Goal: Task Accomplishment & Management: Complete application form

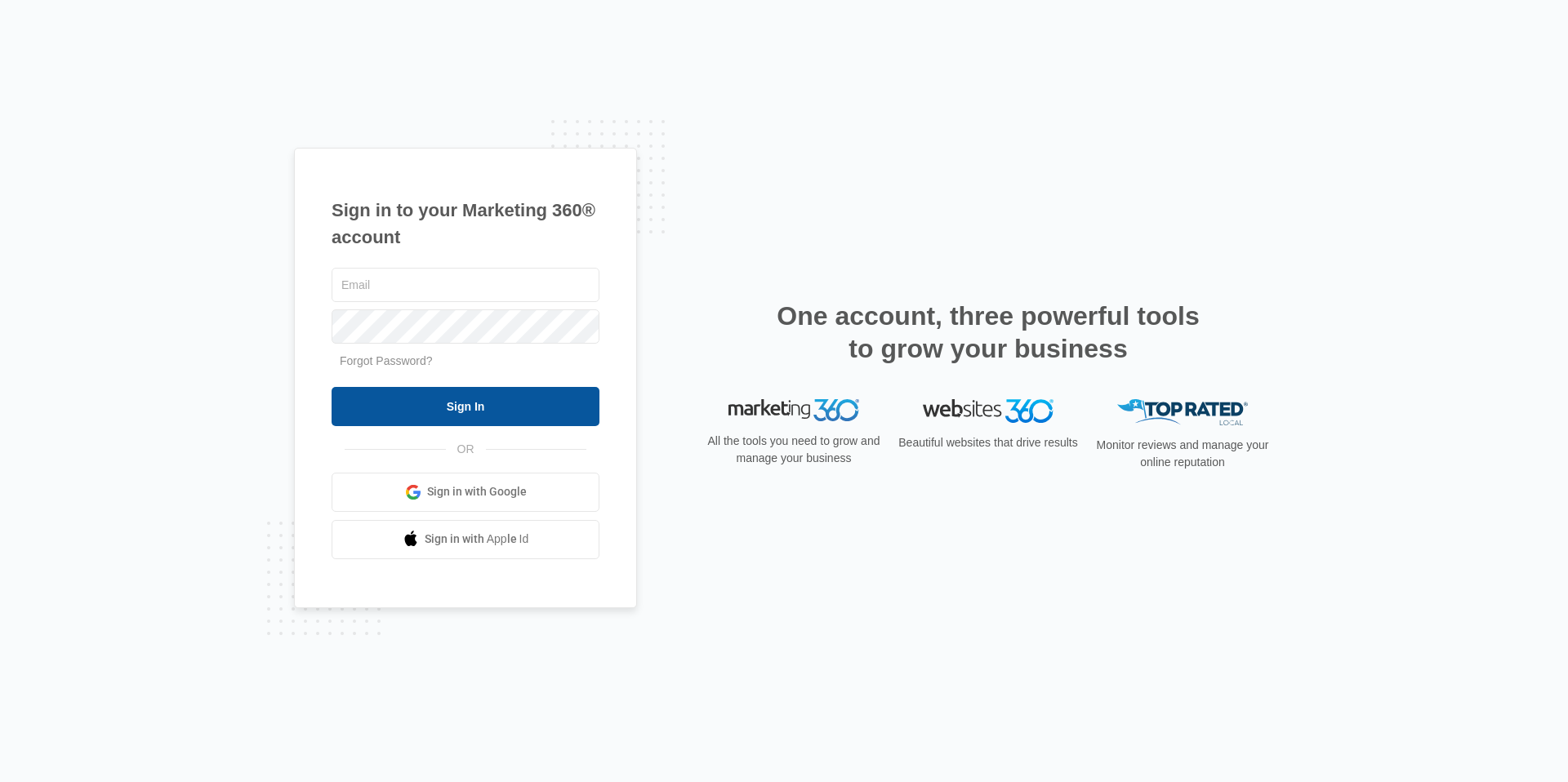
type input "[EMAIL_ADDRESS][DOMAIN_NAME]"
click at [380, 399] on input "Sign In" at bounding box center [466, 407] width 268 height 39
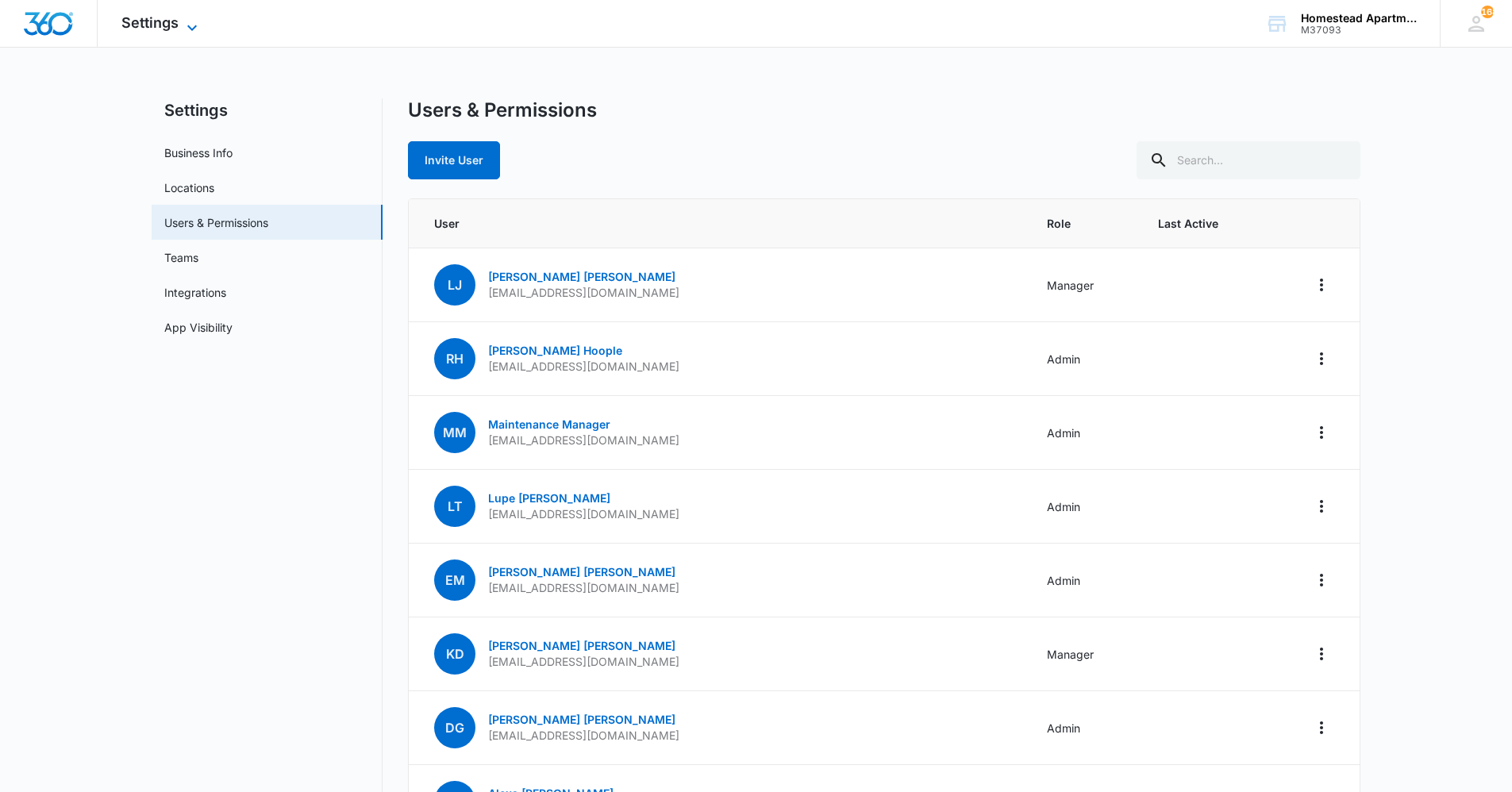
click at [170, 21] on span "Settings" at bounding box center [150, 22] width 57 height 16
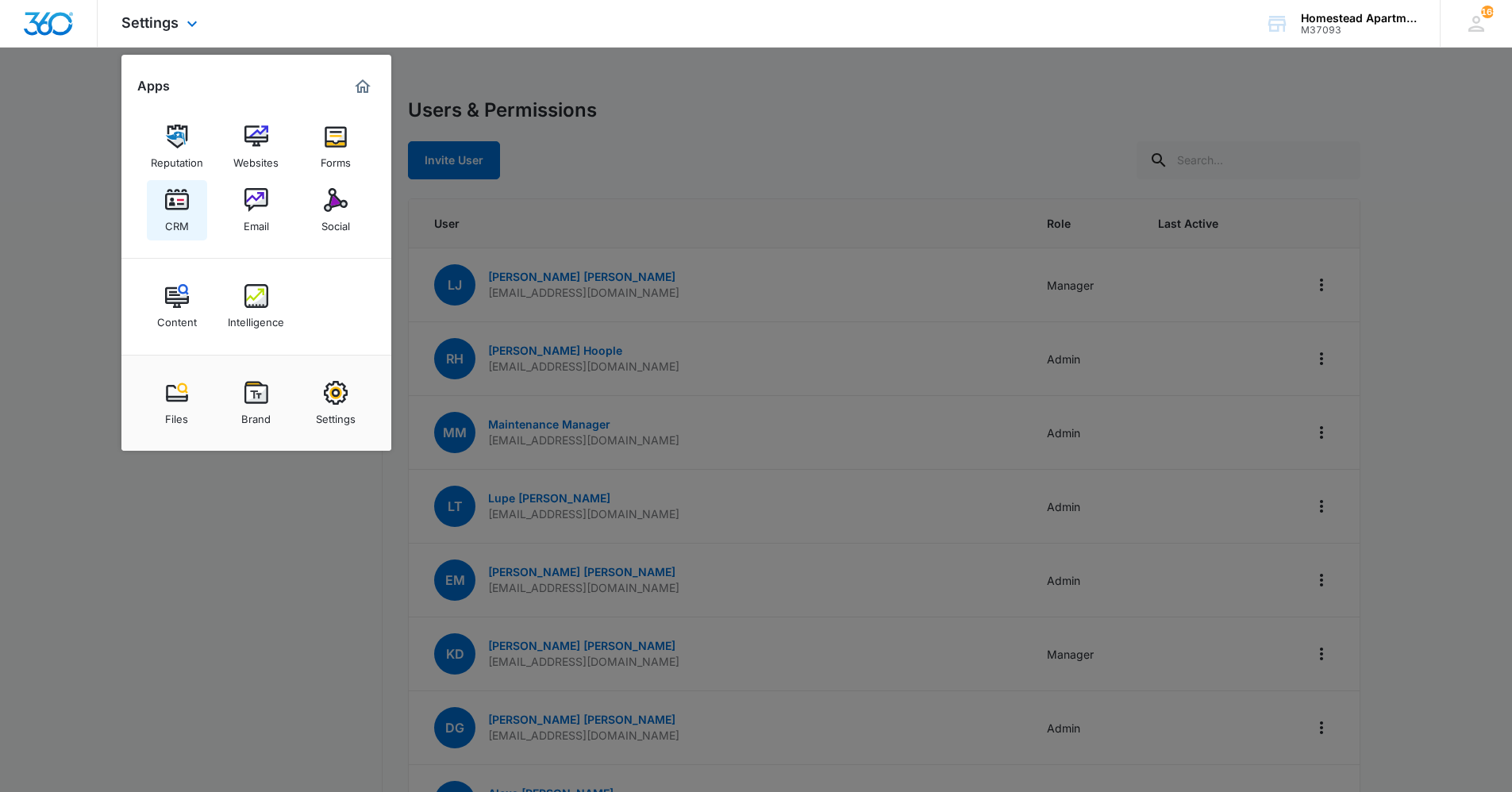
click at [175, 219] on div "CRM" at bounding box center [176, 222] width 24 height 21
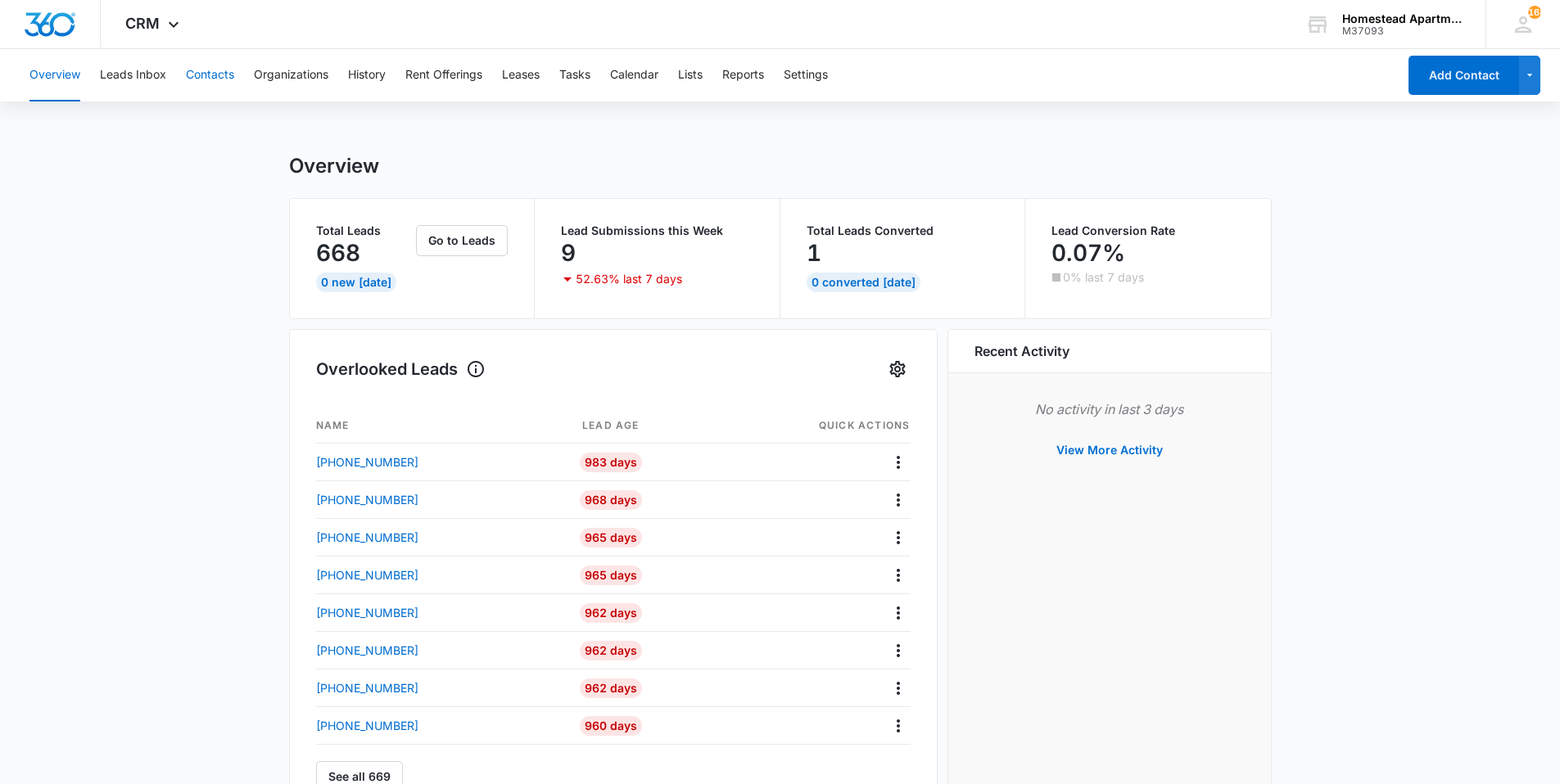
click at [197, 80] on button "Contacts" at bounding box center [209, 75] width 48 height 52
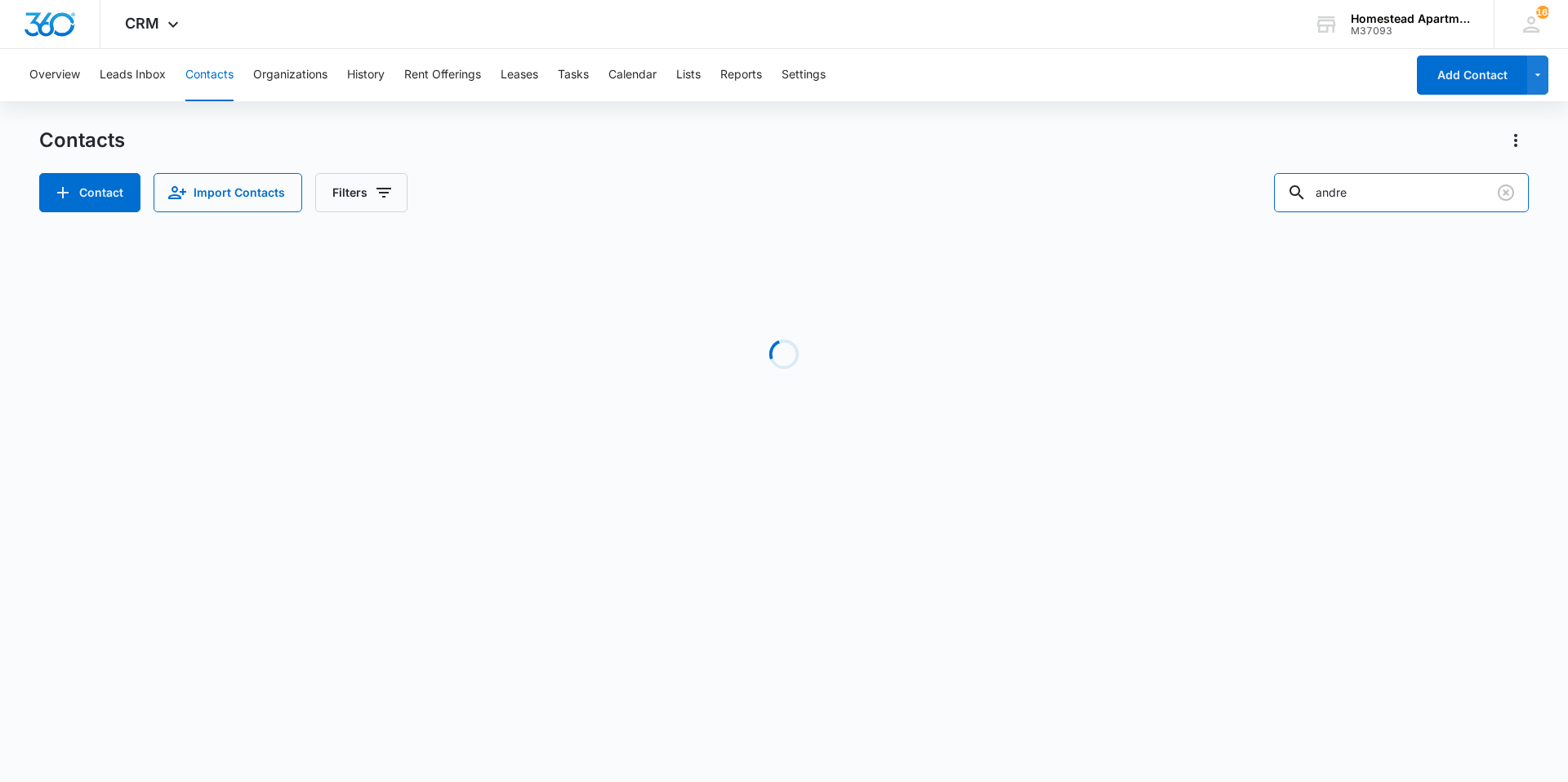
drag, startPoint x: 1363, startPoint y: 189, endPoint x: 1237, endPoint y: 198, distance: 126.3
click at [1237, 198] on div "Contact Import Contacts Filters andre" at bounding box center [784, 193] width 1489 height 39
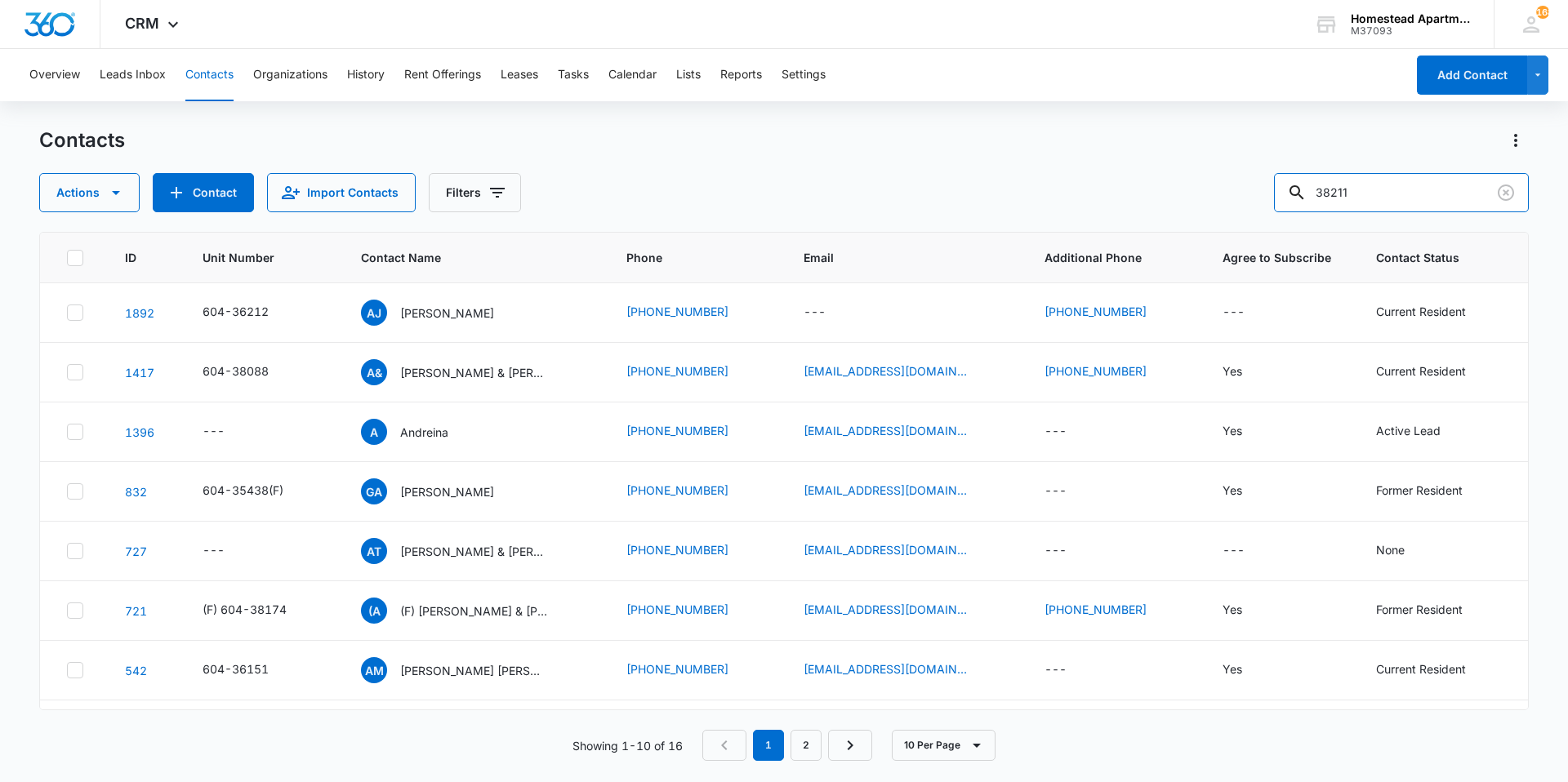
type input "38211"
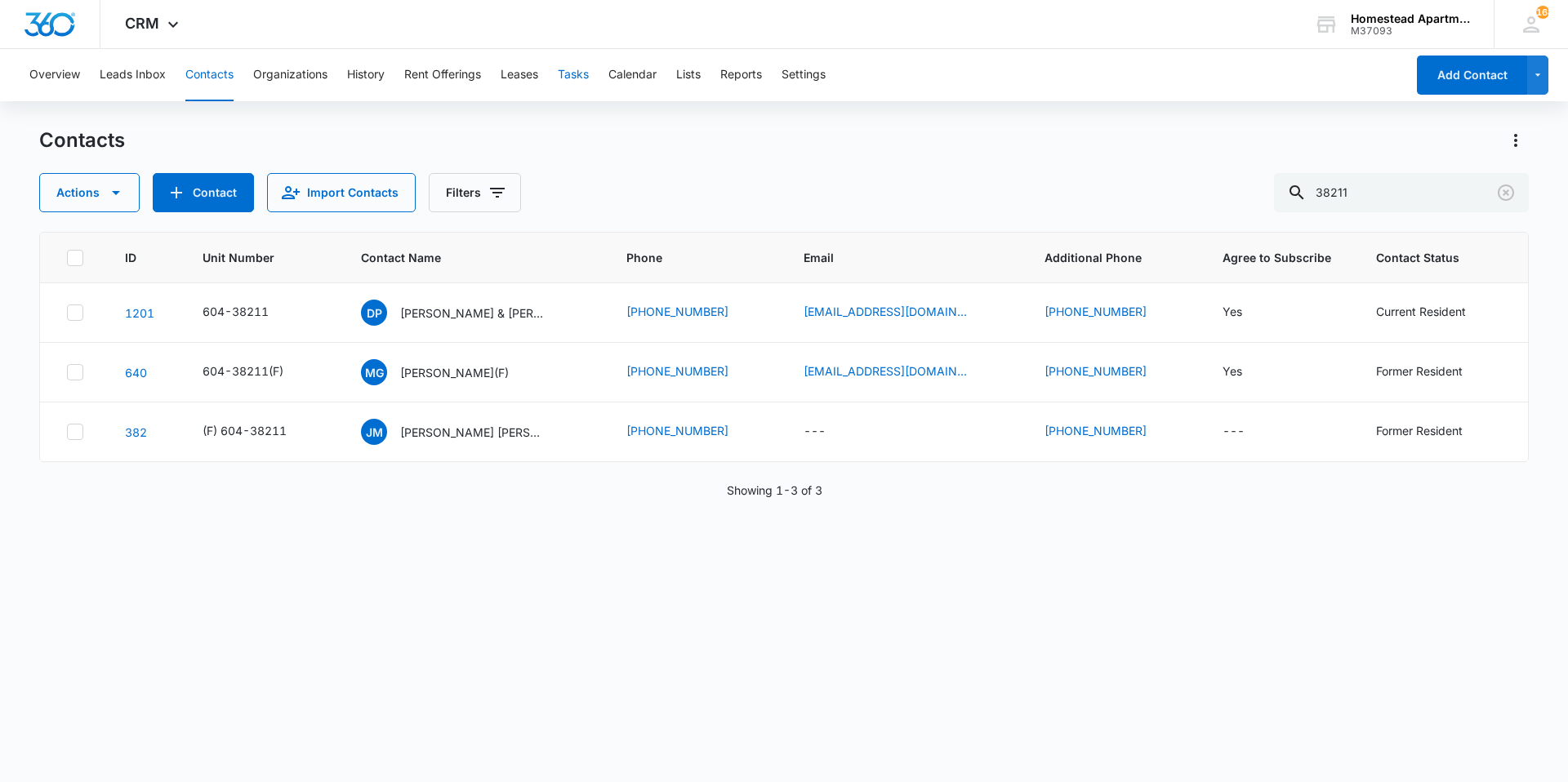
click at [586, 67] on button "Tasks" at bounding box center [572, 75] width 31 height 52
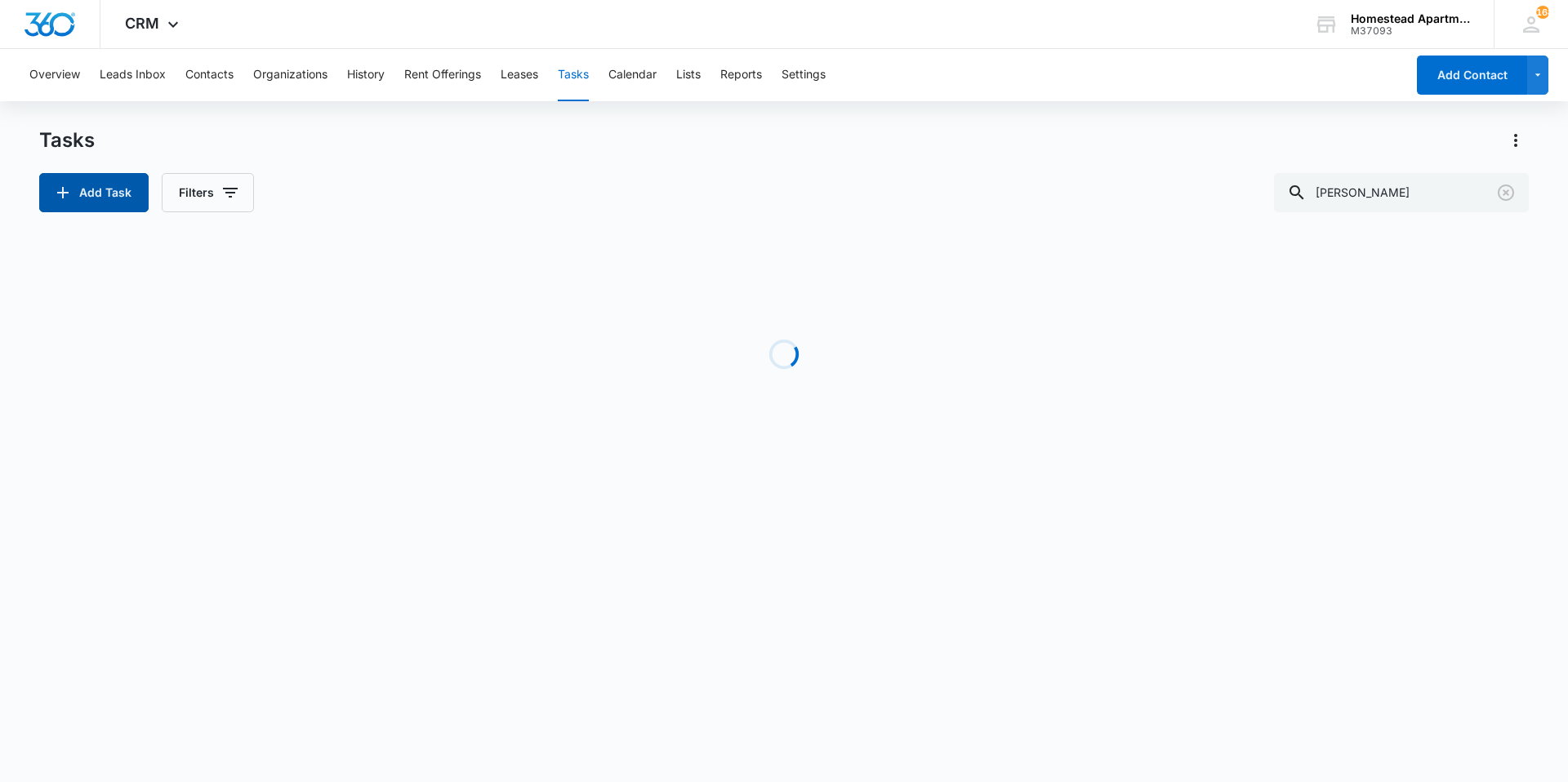
click at [75, 208] on button "Add Task" at bounding box center [94, 193] width 109 height 39
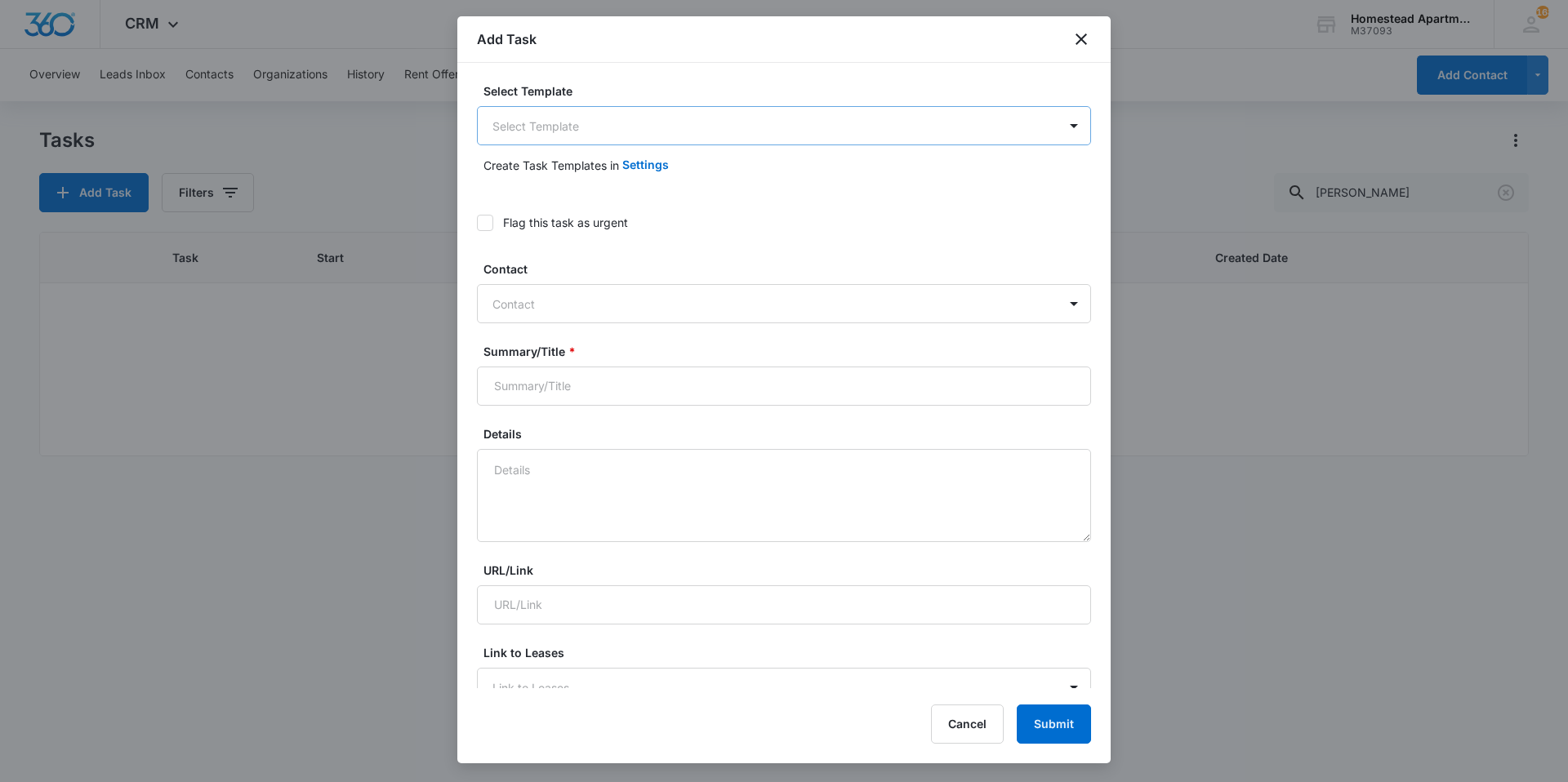
click at [570, 117] on body "CRM Apps Reputation Websites Forms CRM Email Social Content Intelligence Files …" at bounding box center [784, 391] width 1568 height 782
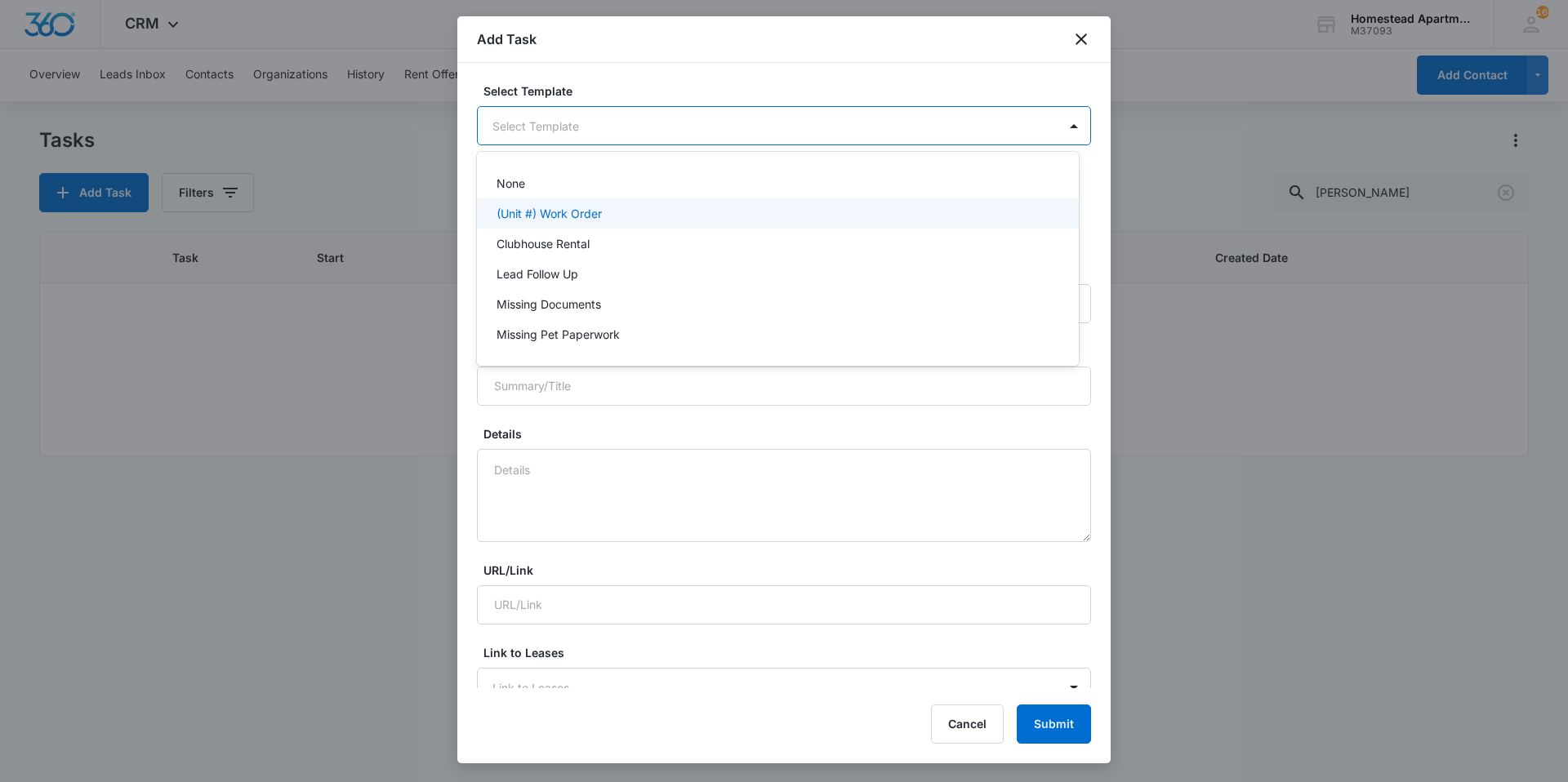
click at [587, 201] on div "(Unit #) Work Order" at bounding box center [777, 213] width 602 height 31
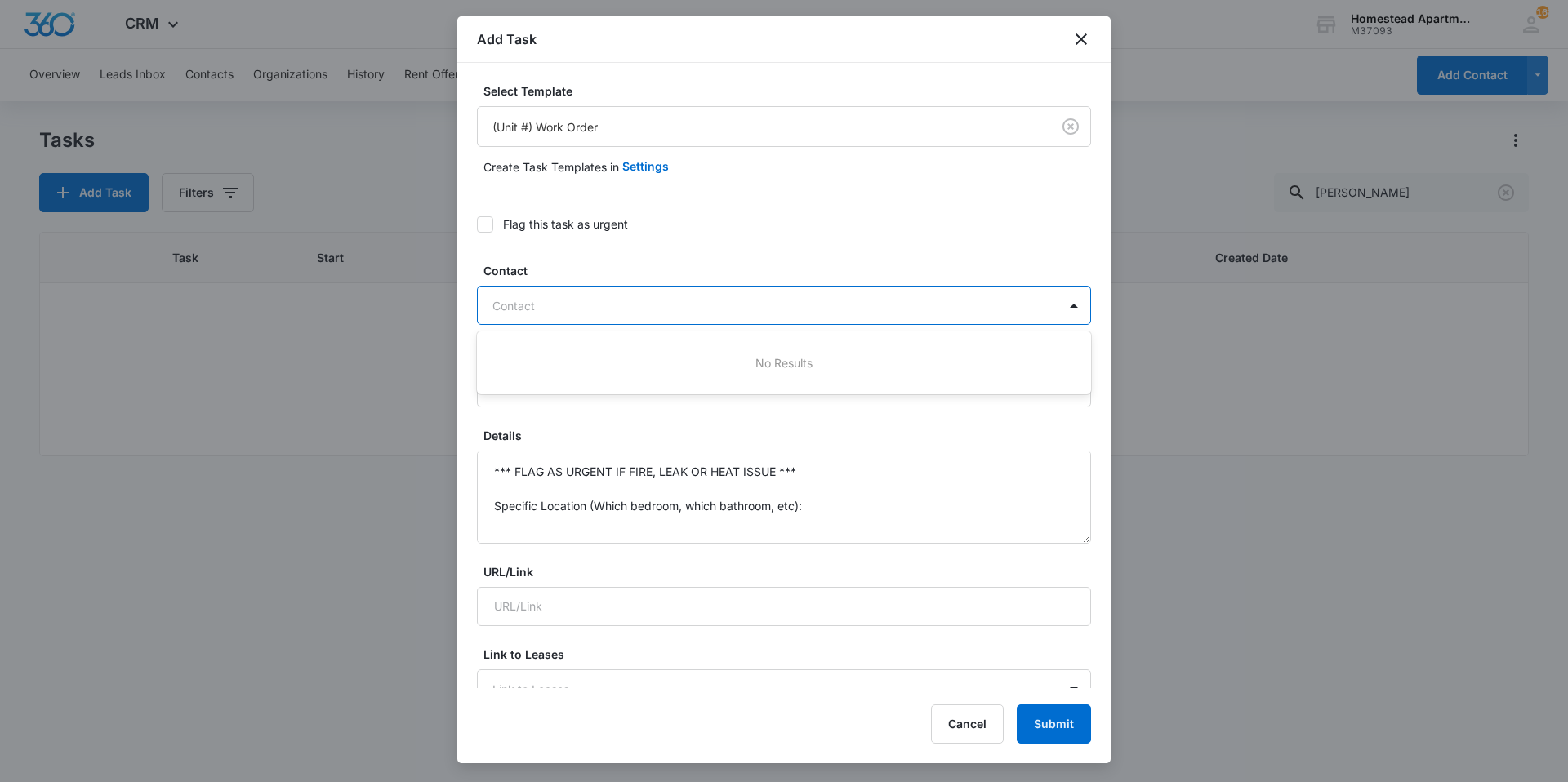
click at [518, 306] on div at bounding box center [774, 305] width 563 height 21
type input "[PERSON_NAME]"
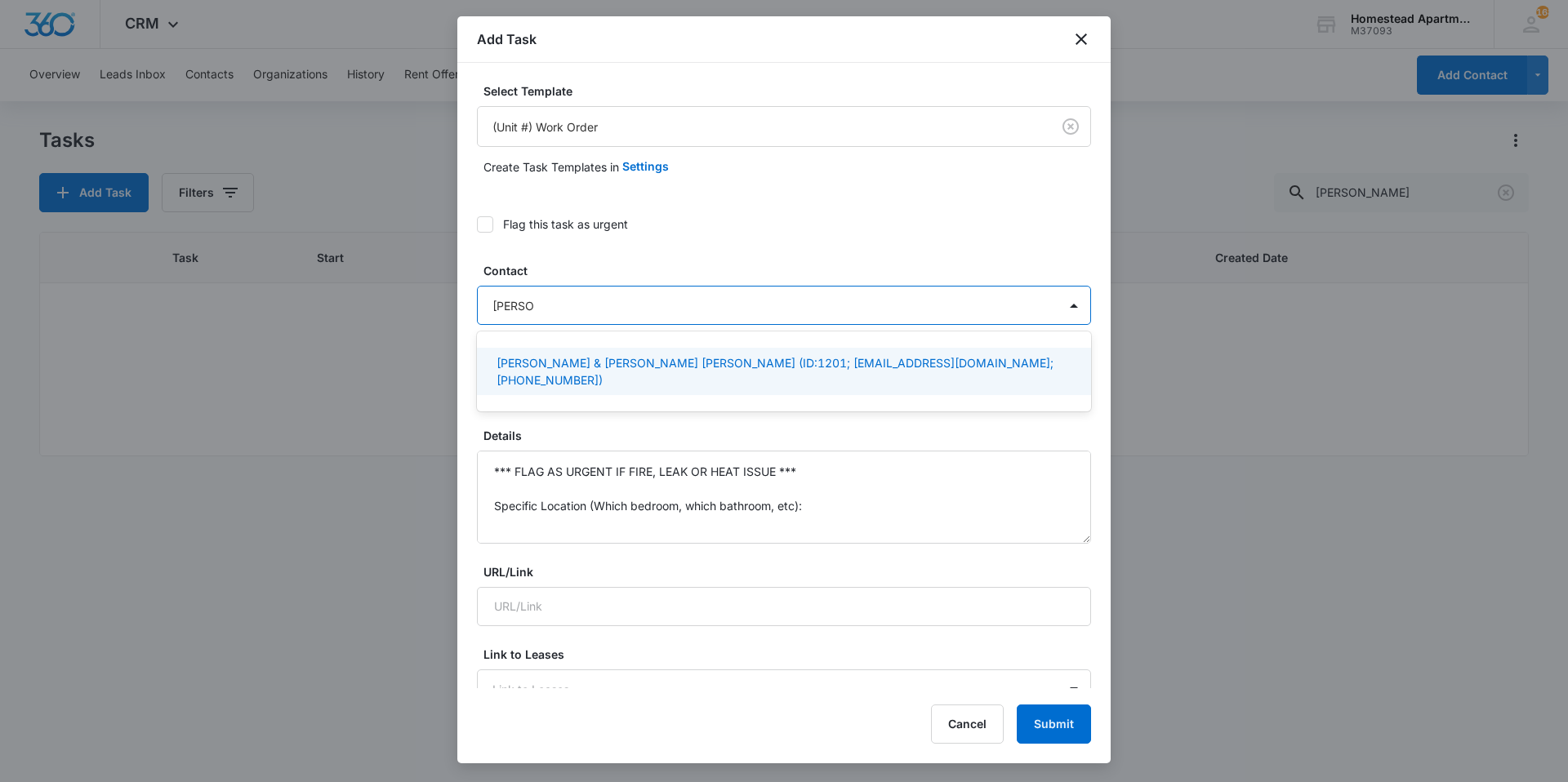
click at [549, 358] on p "[PERSON_NAME] & [PERSON_NAME] [PERSON_NAME] (ID:1201; [EMAIL_ADDRESS][DOMAIN_NA…" at bounding box center [782, 371] width 571 height 34
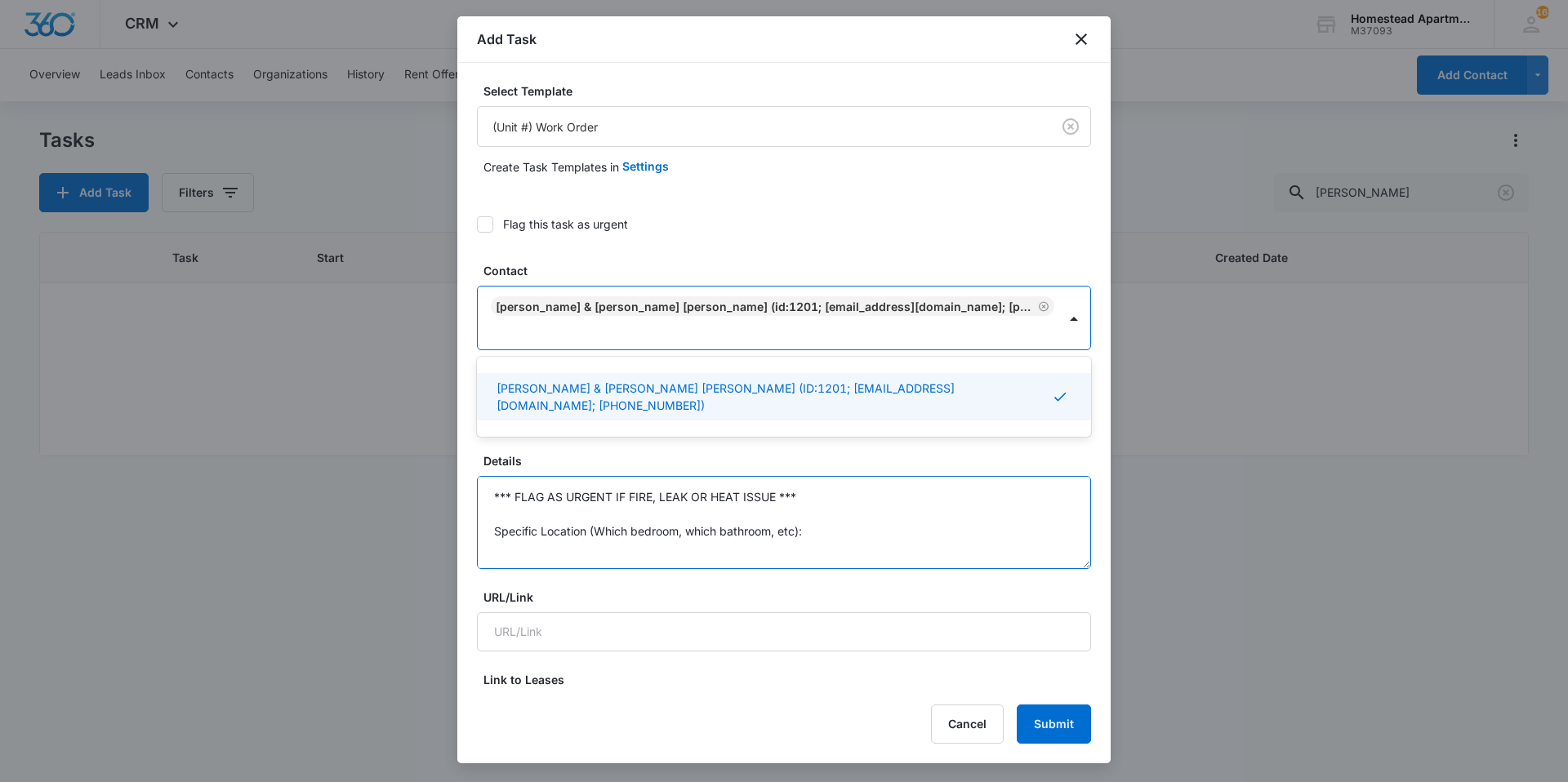
click at [613, 525] on textarea "*** FLAG AS URGENT IF FIRE, LEAK OR HEAT ISSUE *** Specific Location (Which bed…" at bounding box center [783, 522] width 614 height 93
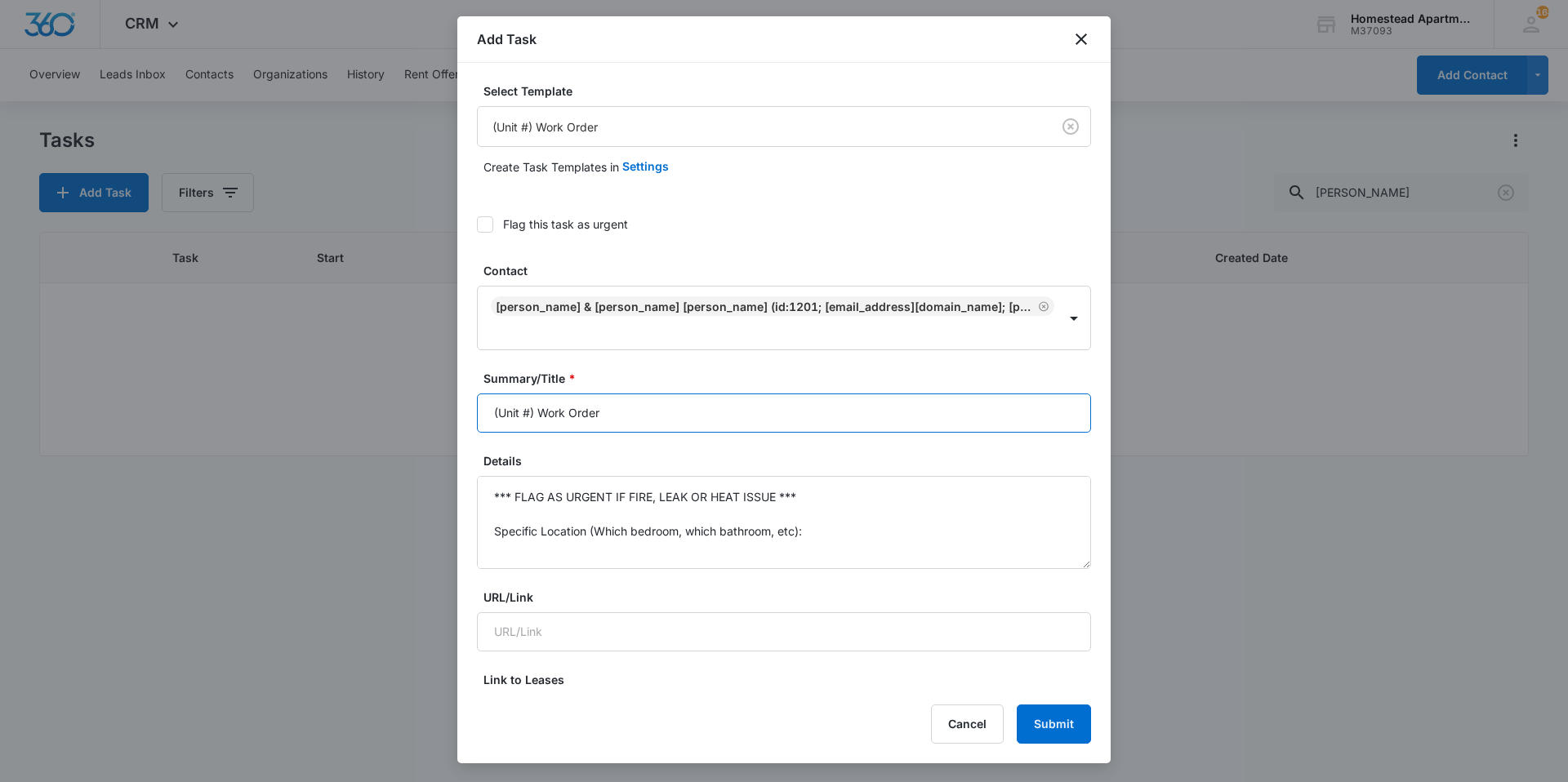
drag, startPoint x: 537, startPoint y: 412, endPoint x: 467, endPoint y: 425, distance: 71.2
click at [470, 425] on div "Select Template (Unit #) Work Order Create Task Templates in Settings Flag this…" at bounding box center [783, 375] width 653 height 625
type input "3821 #1 Work Order"
click at [523, 509] on textarea "*** FLAG AS URGENT IF FIRE, LEAK OR HEAT ISSUE *** Specific Location (Which bed…" at bounding box center [783, 522] width 614 height 93
drag, startPoint x: 518, startPoint y: 508, endPoint x: 448, endPoint y: 441, distance: 96.9
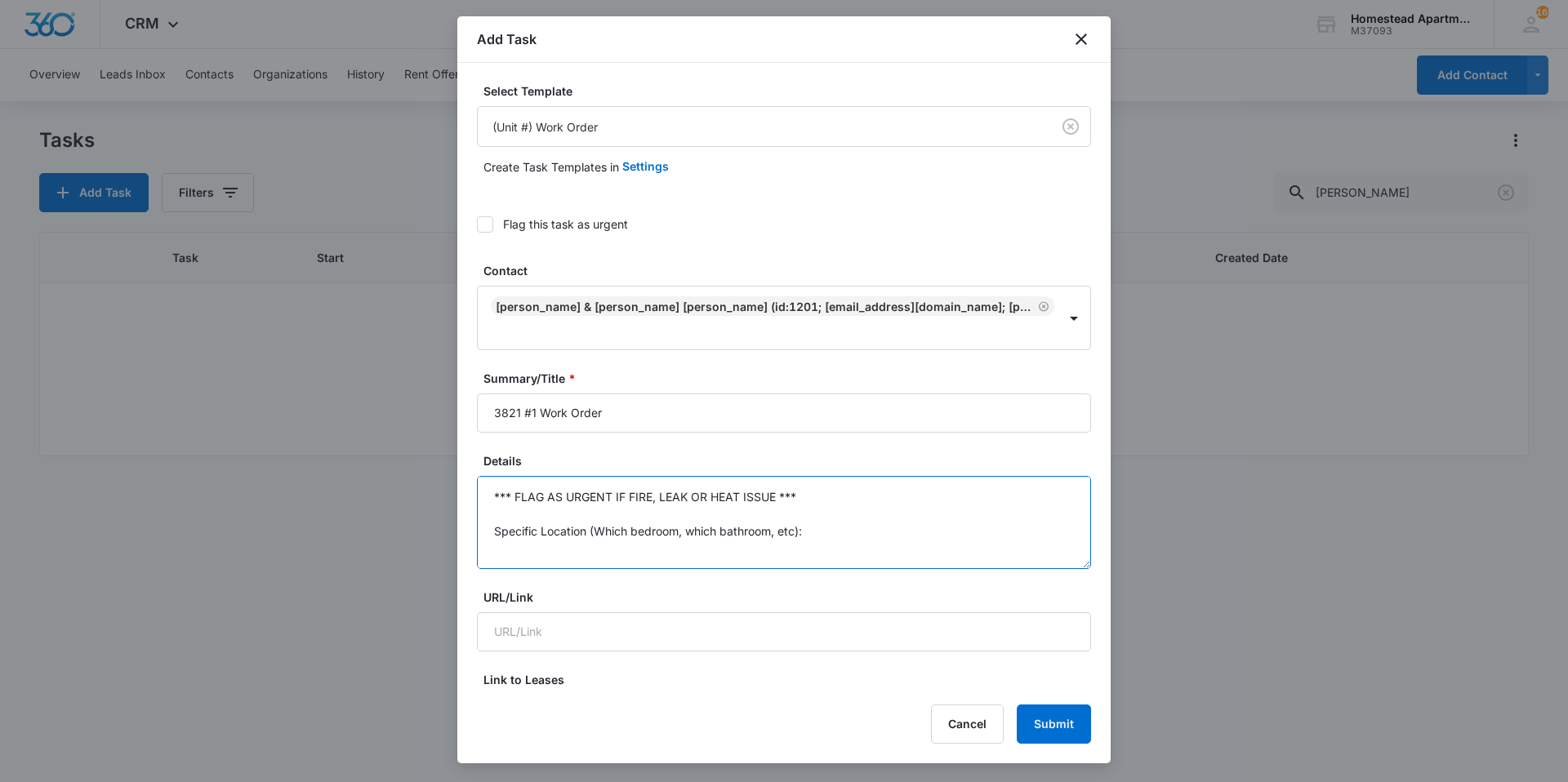
click at [448, 441] on body "CRM Apps Reputation Websites Forms CRM Email Social Content Intelligence Files …" at bounding box center [784, 391] width 1568 height 782
click at [969, 491] on textarea "Kitchen faucet is leaking at the base, as well as out of the handle onto the co…" at bounding box center [783, 522] width 614 height 93
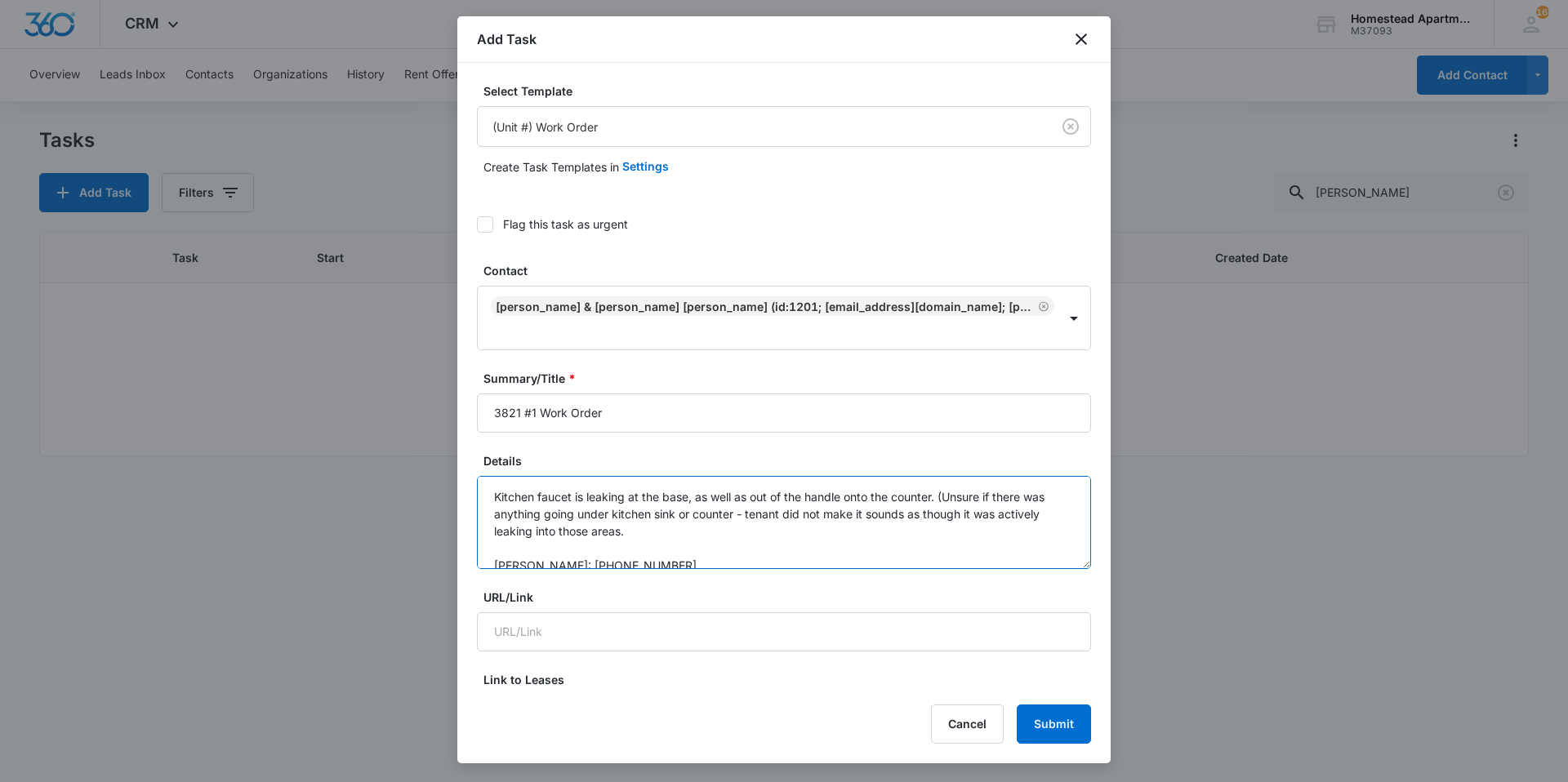
click at [739, 518] on textarea "Kitchen faucet is leaking at the base, as well as out of the handle onto the co…" at bounding box center [783, 522] width 614 height 93
click at [775, 530] on textarea "Kitchen faucet is leaking at the base, as well as out of the handle onto the co…" at bounding box center [783, 522] width 614 height 93
click at [827, 532] on textarea "Kitchen faucet is leaking at the base, as well as out of the handle onto the co…" at bounding box center [783, 522] width 614 height 93
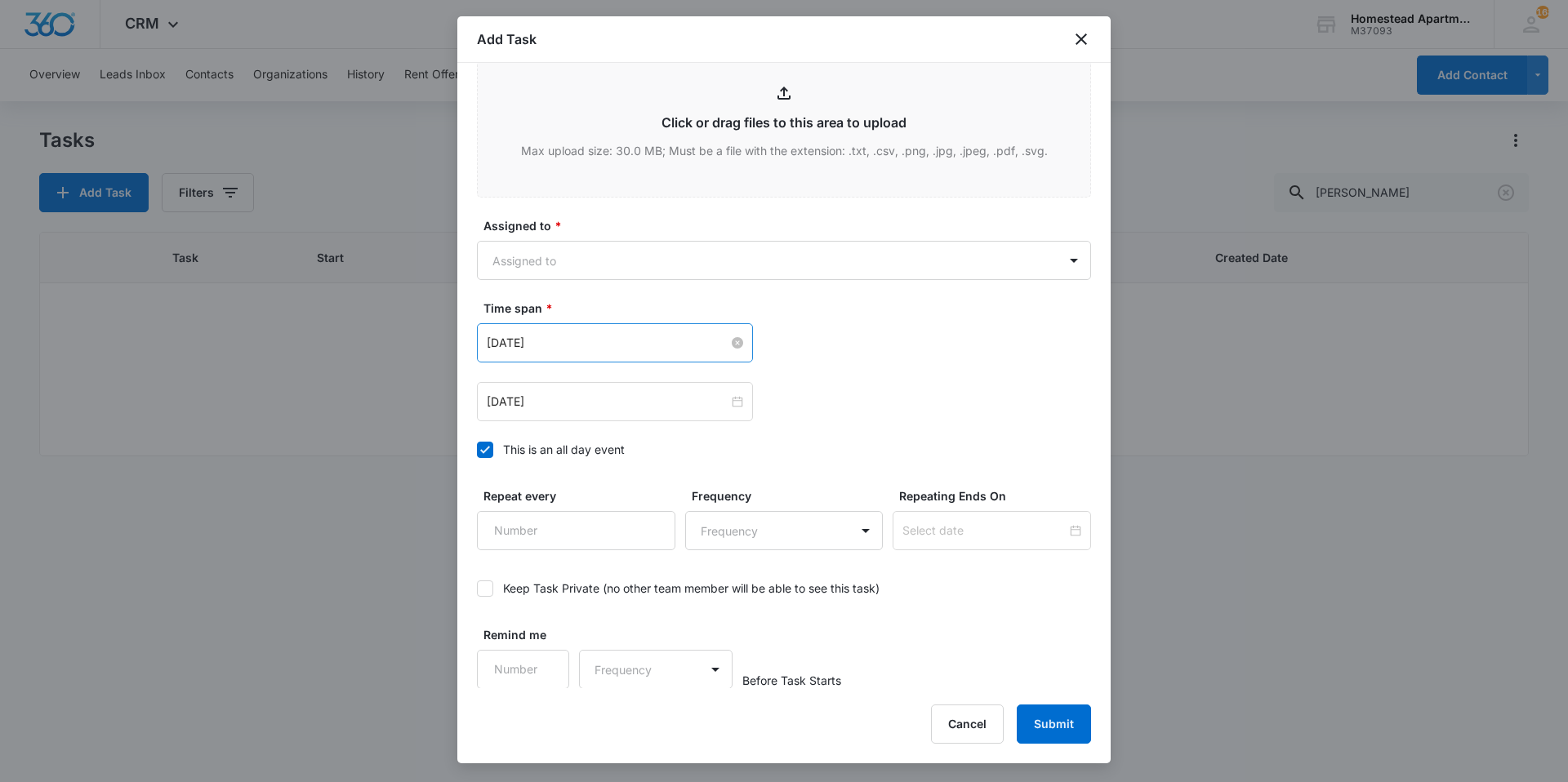
scroll to position [908, 0]
type textarea "Kitchen faucet is leaking at the base, as well as out of the handle onto the co…"
click at [627, 257] on body "CRM Apps Reputation Websites Forms CRM Email Social Content Intelligence Files …" at bounding box center [784, 391] width 1568 height 782
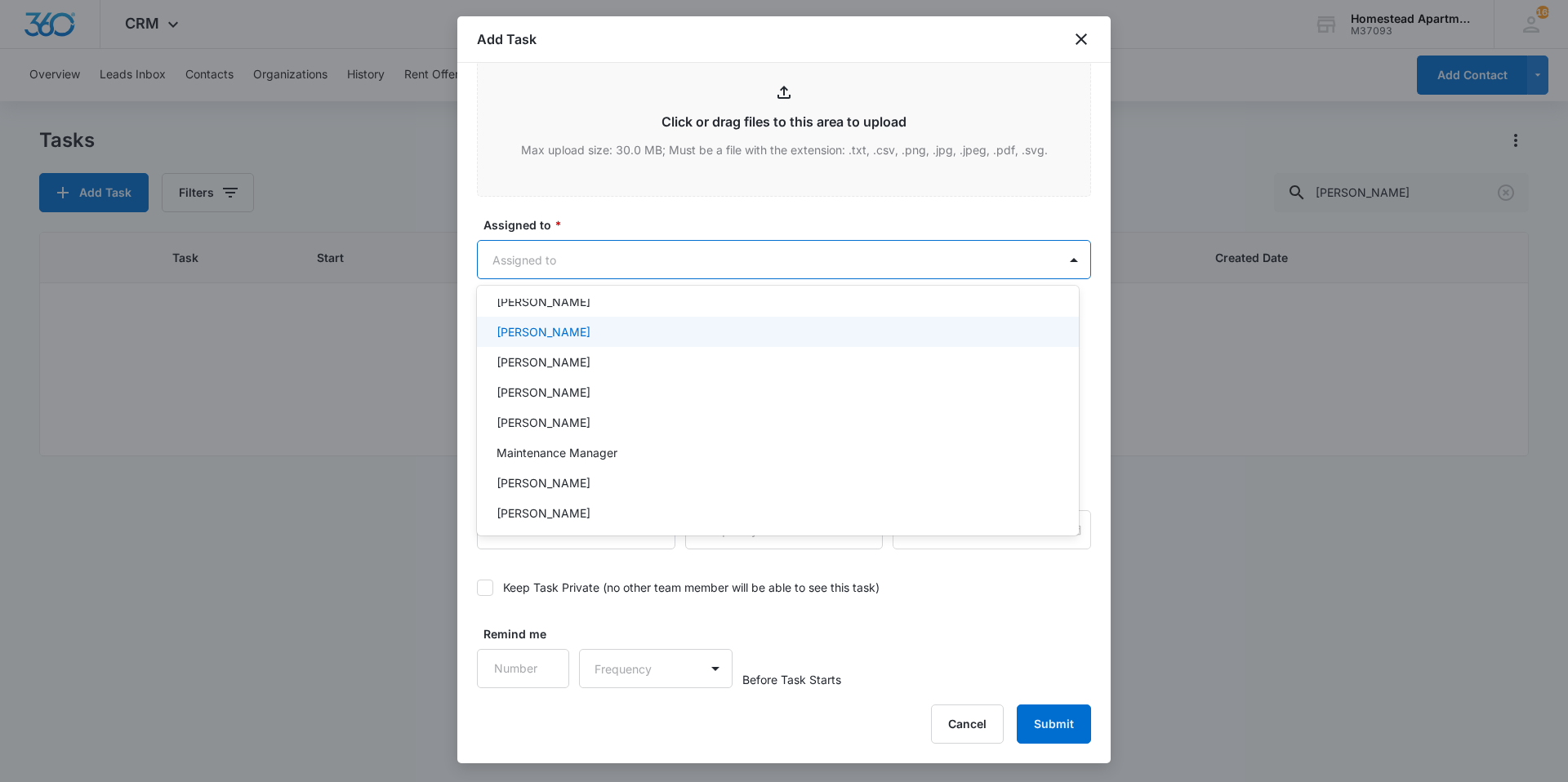
scroll to position [266, 0]
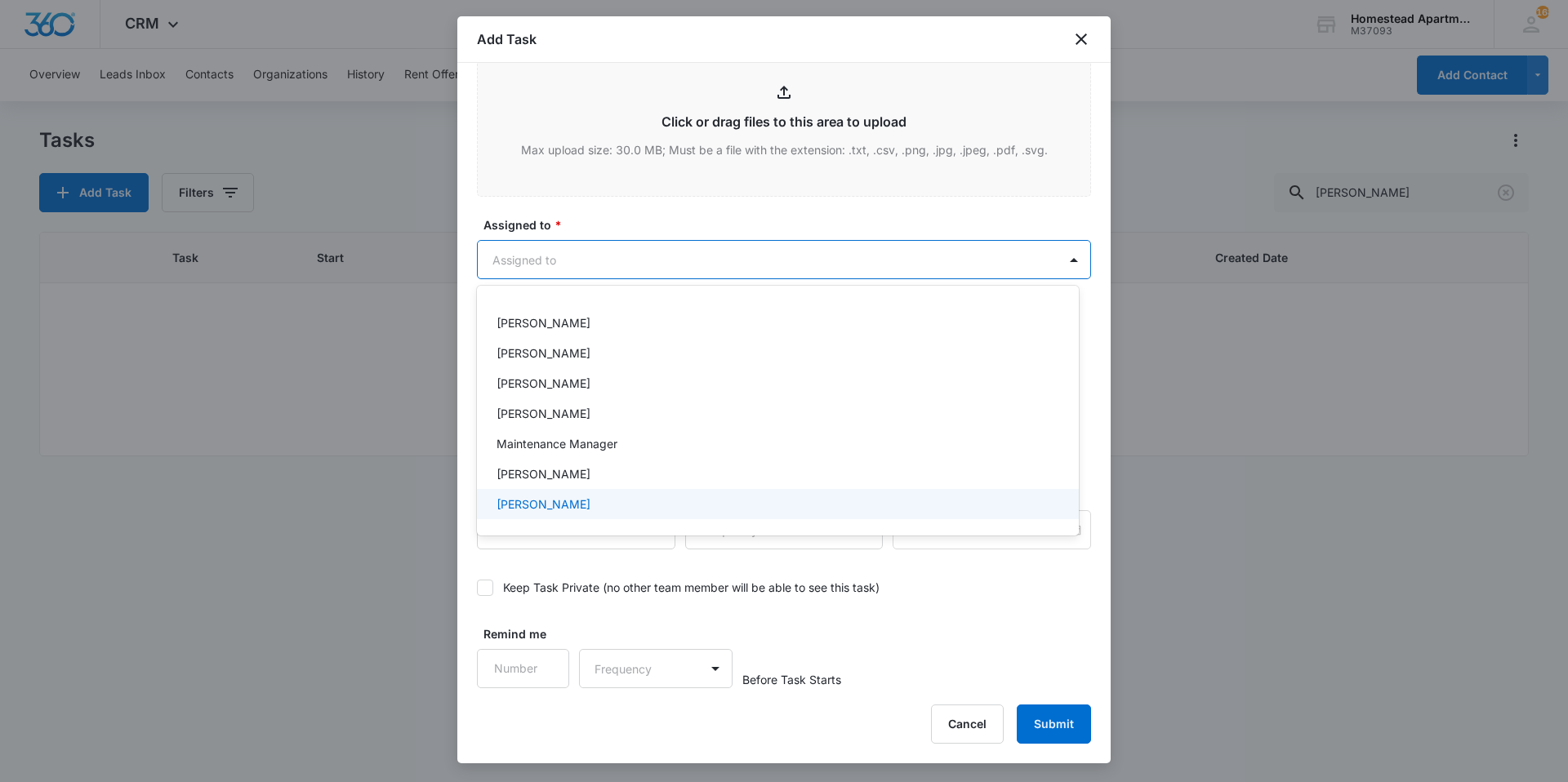
click at [596, 498] on div "[PERSON_NAME]" at bounding box center [776, 503] width 559 height 17
click at [642, 235] on div at bounding box center [784, 391] width 1568 height 782
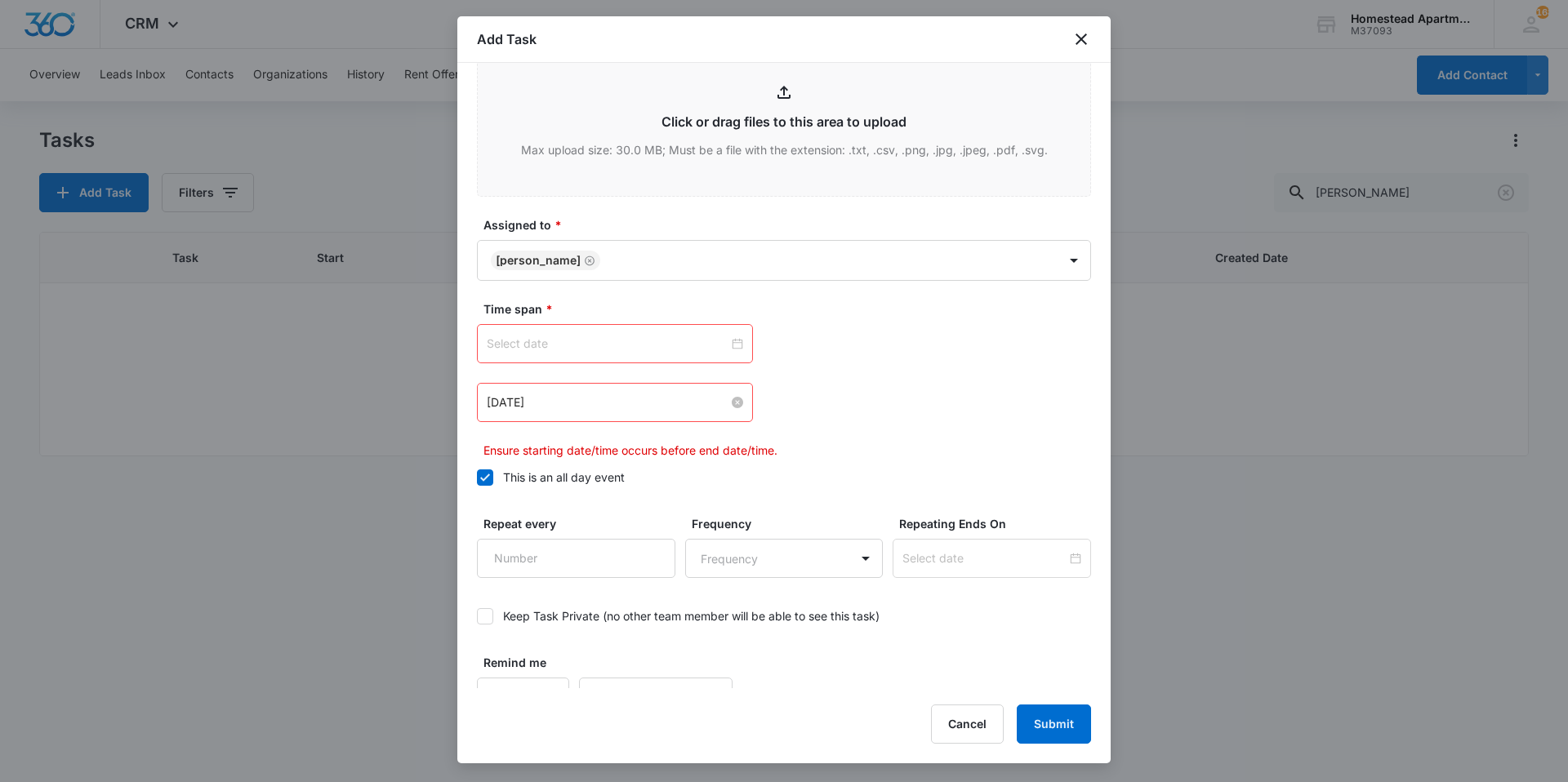
click at [731, 394] on div "[DATE]" at bounding box center [615, 403] width 256 height 18
click at [606, 343] on input at bounding box center [607, 344] width 241 height 18
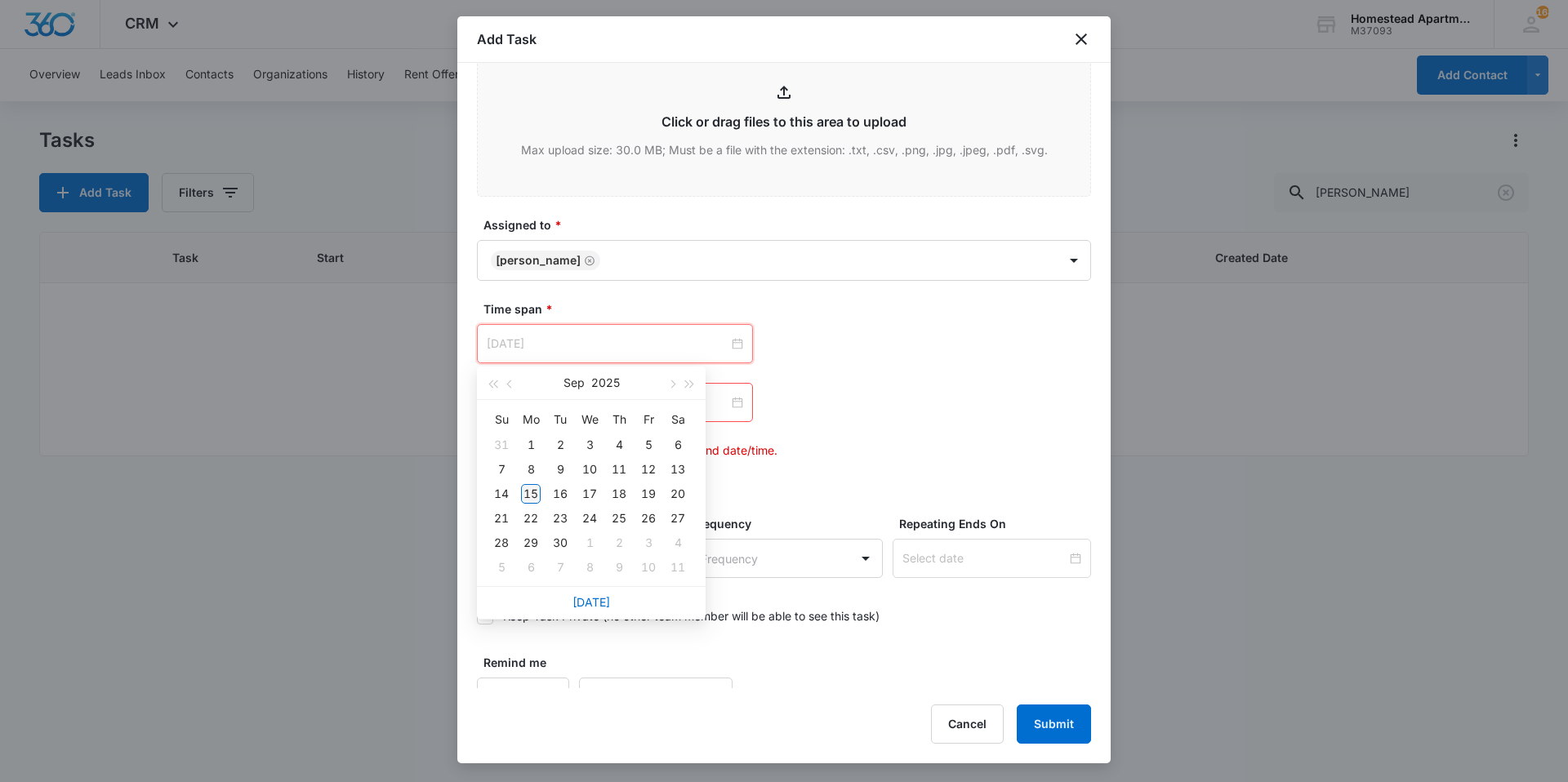
type input "[DATE]"
click at [527, 491] on div "15" at bounding box center [531, 494] width 20 height 20
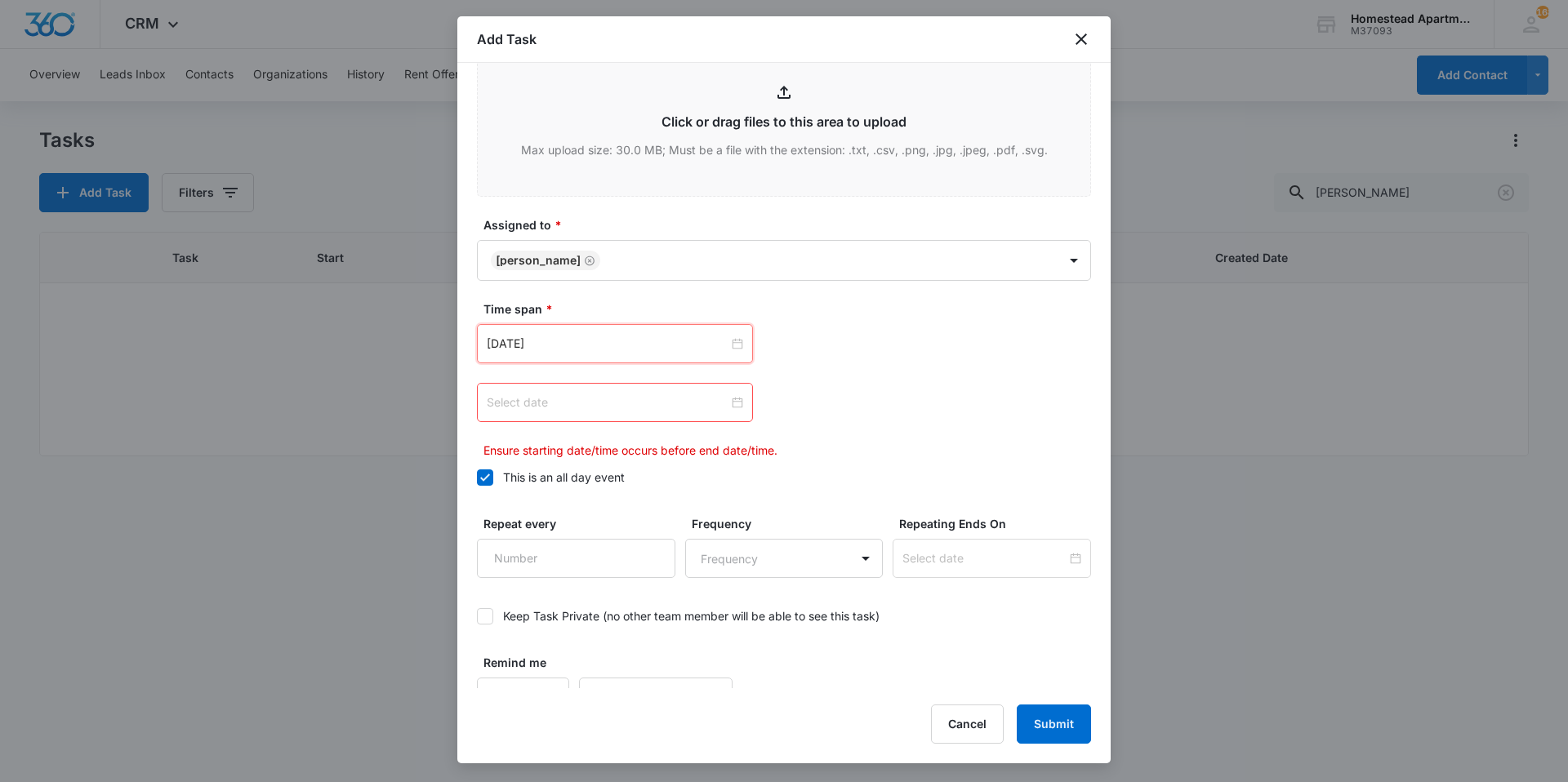
click at [565, 393] on div at bounding box center [615, 403] width 276 height 39
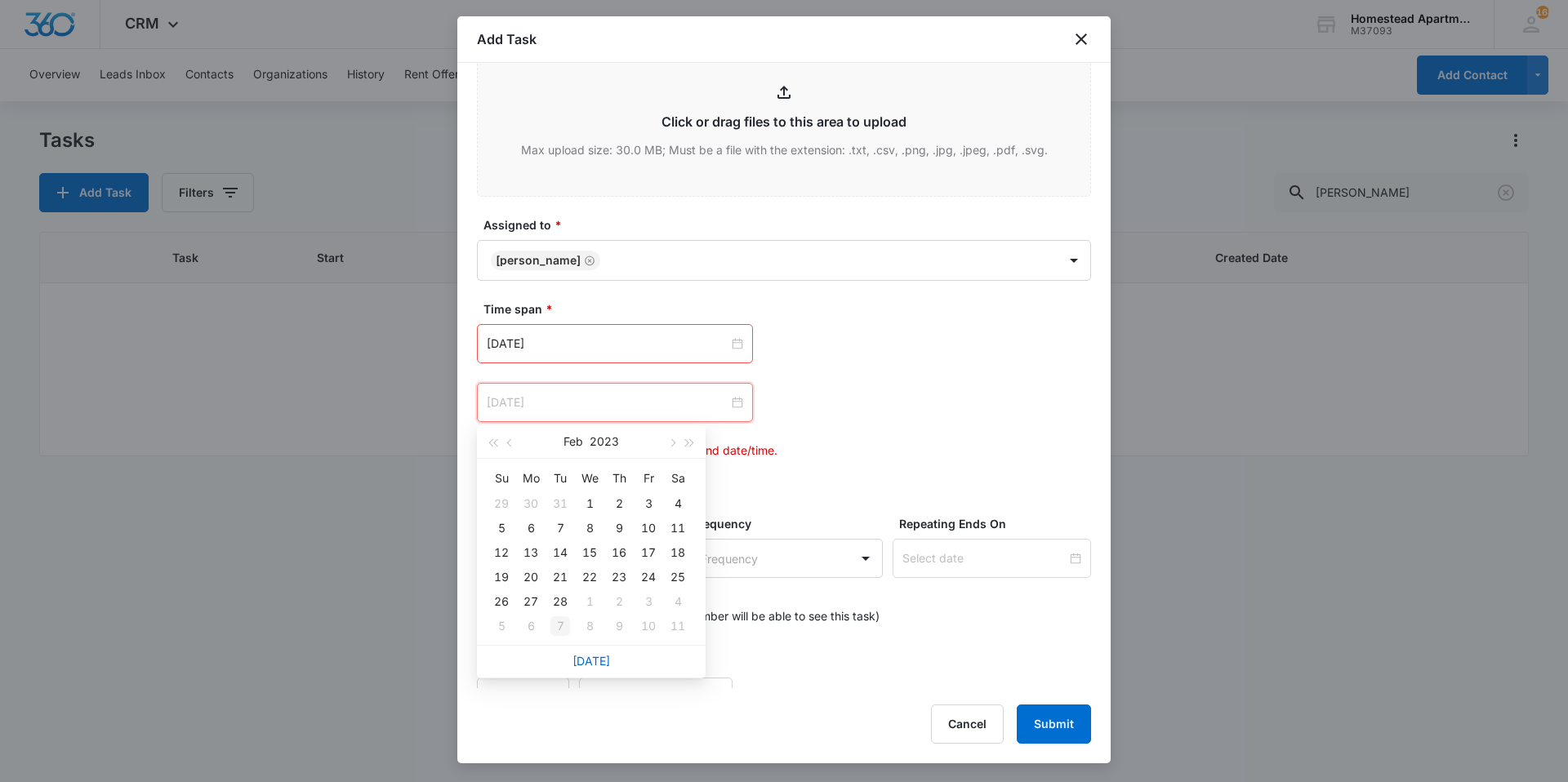
type input "[DATE]"
click at [591, 660] on link "[DATE]" at bounding box center [591, 661] width 37 height 14
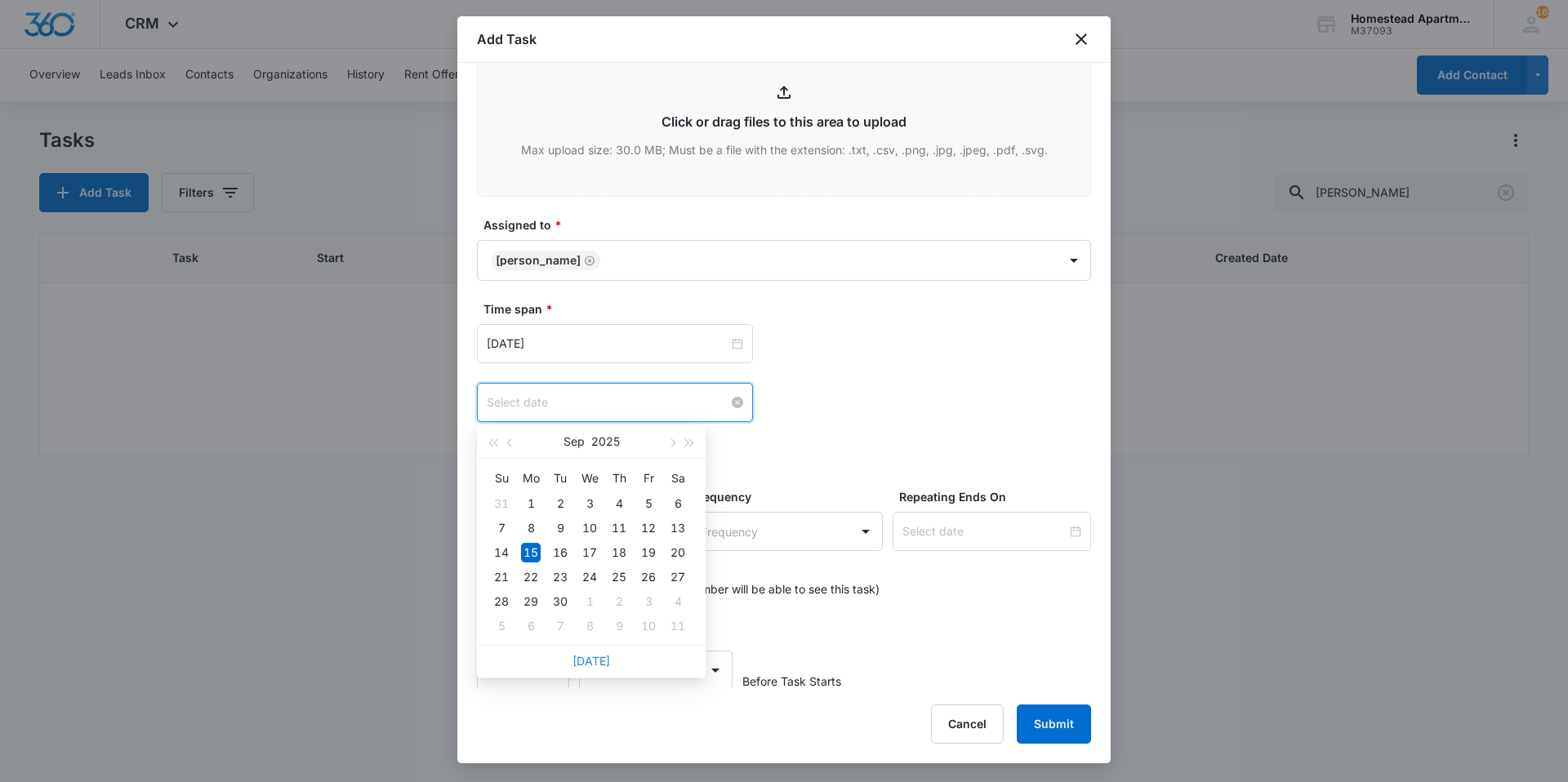
type input "[DATE]"
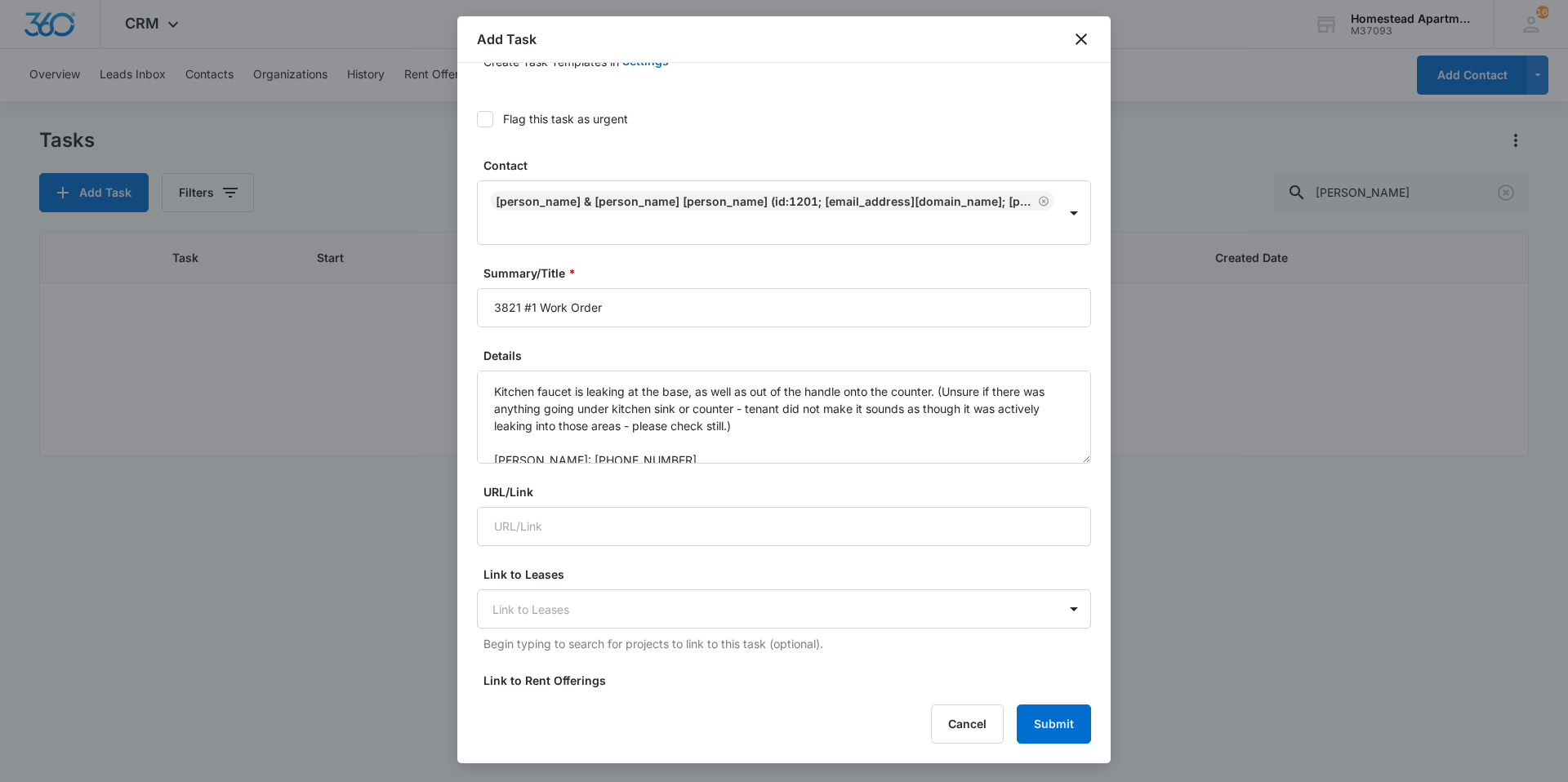
scroll to position [0, 0]
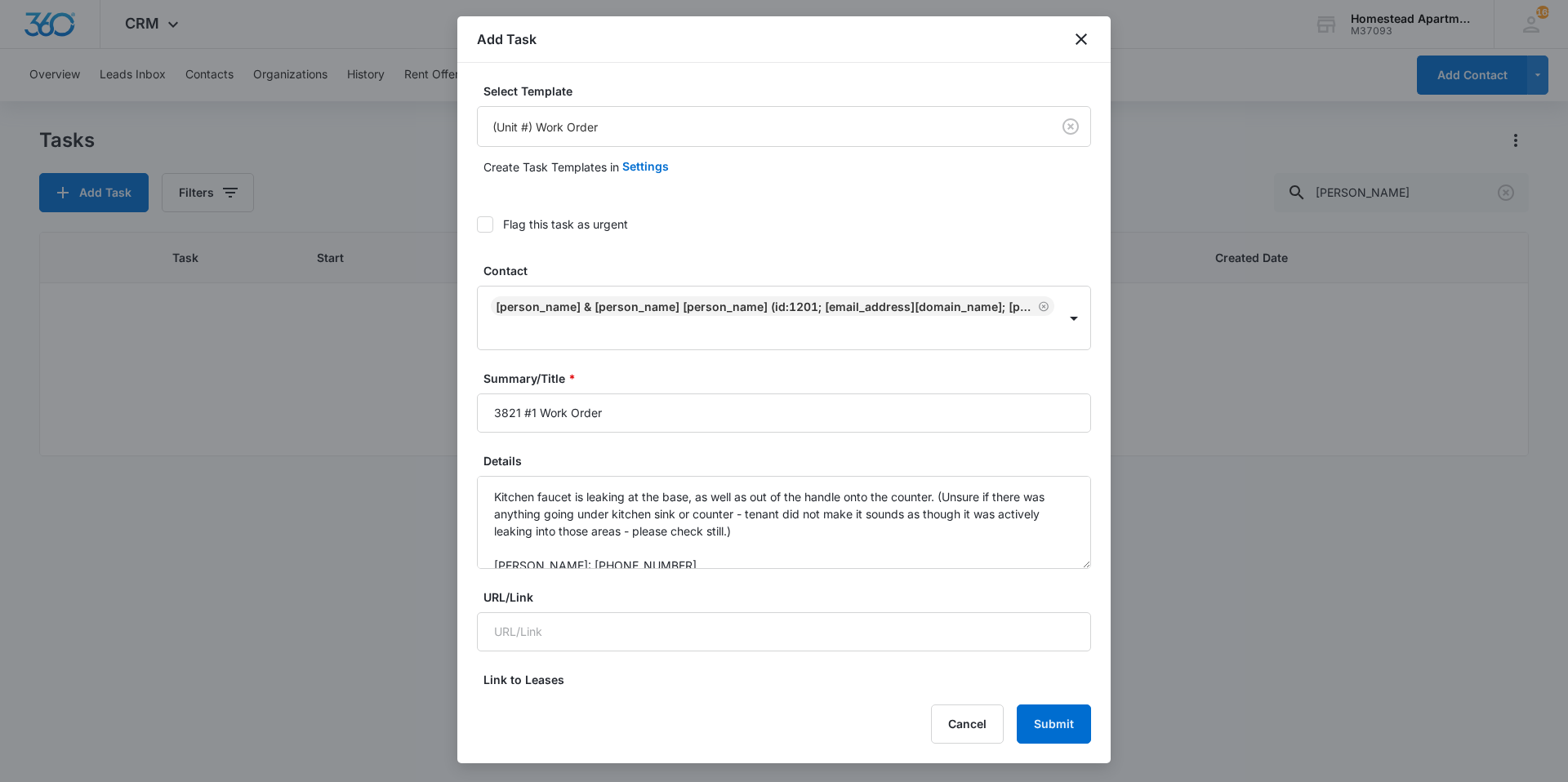
click at [479, 227] on div "Select Template (Unit #) Work Order Create Task Templates in Settings Flag this…" at bounding box center [783, 375] width 653 height 625
click at [483, 228] on icon at bounding box center [485, 224] width 15 height 15
click at [477, 225] on input "Flag this task as urgent" at bounding box center [477, 225] width 0 height 0
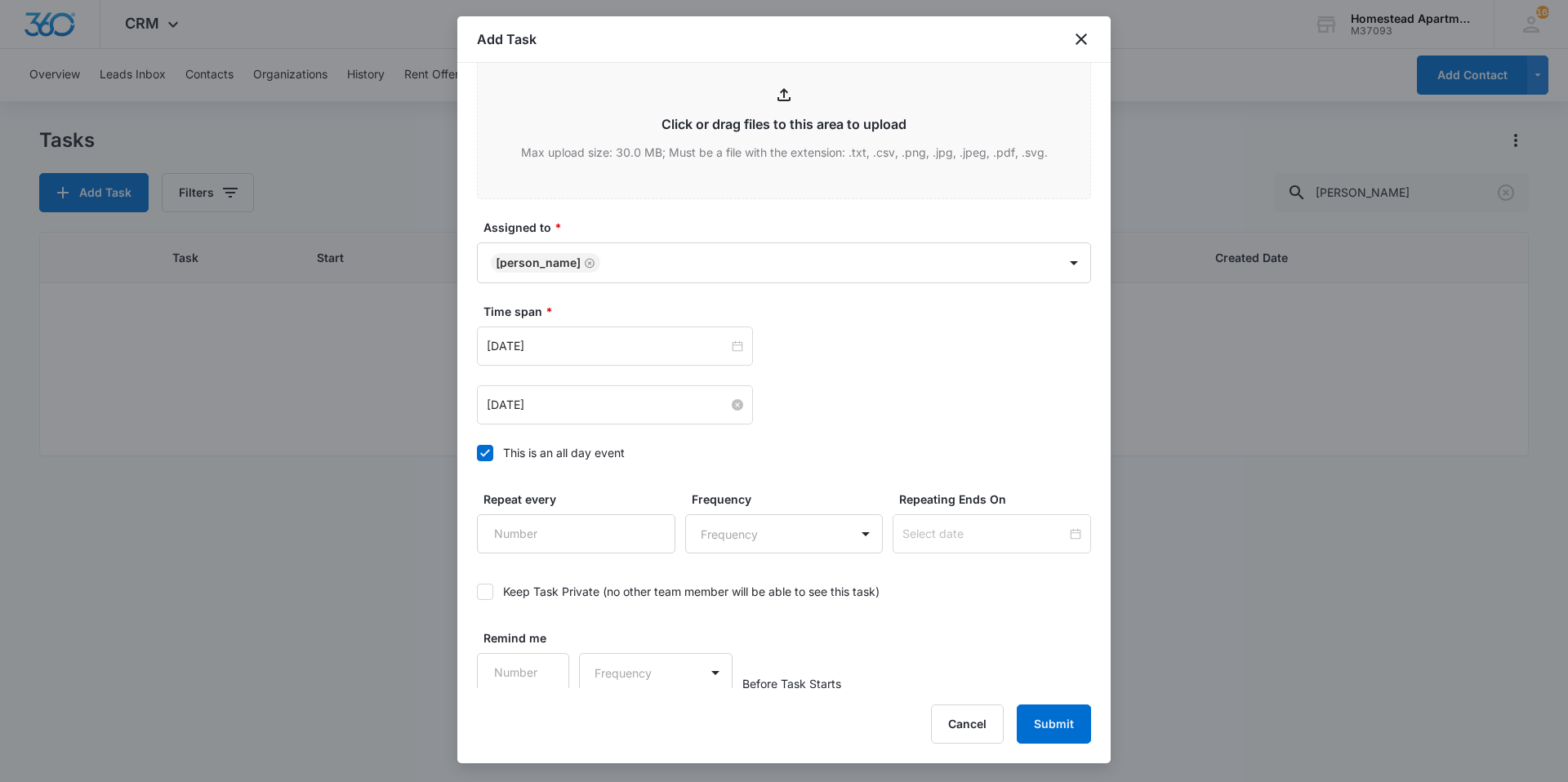
scroll to position [909, 0]
click at [1036, 720] on button "Submit" at bounding box center [1053, 724] width 74 height 39
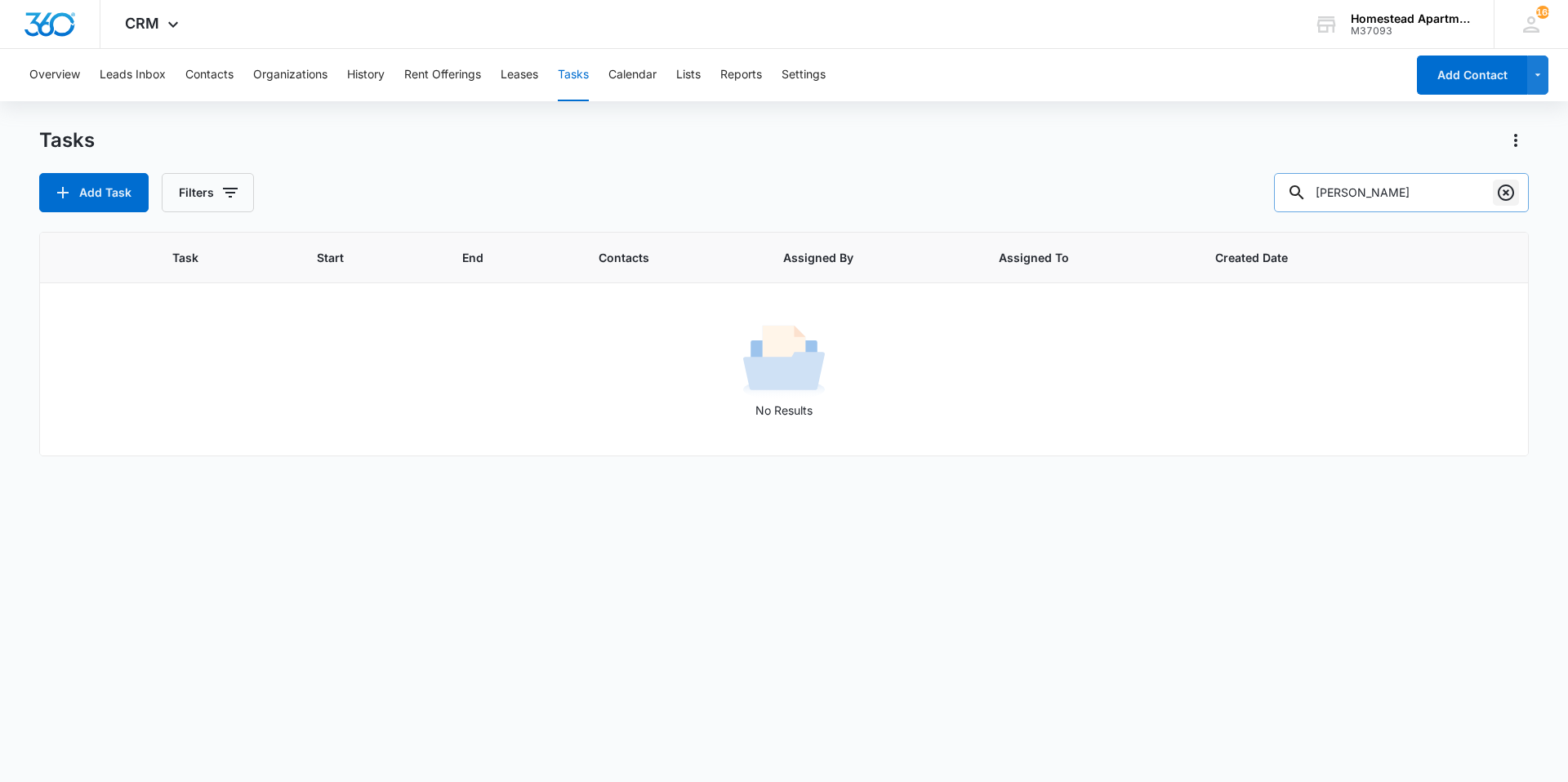
click at [1506, 197] on icon "Clear" at bounding box center [1506, 193] width 20 height 20
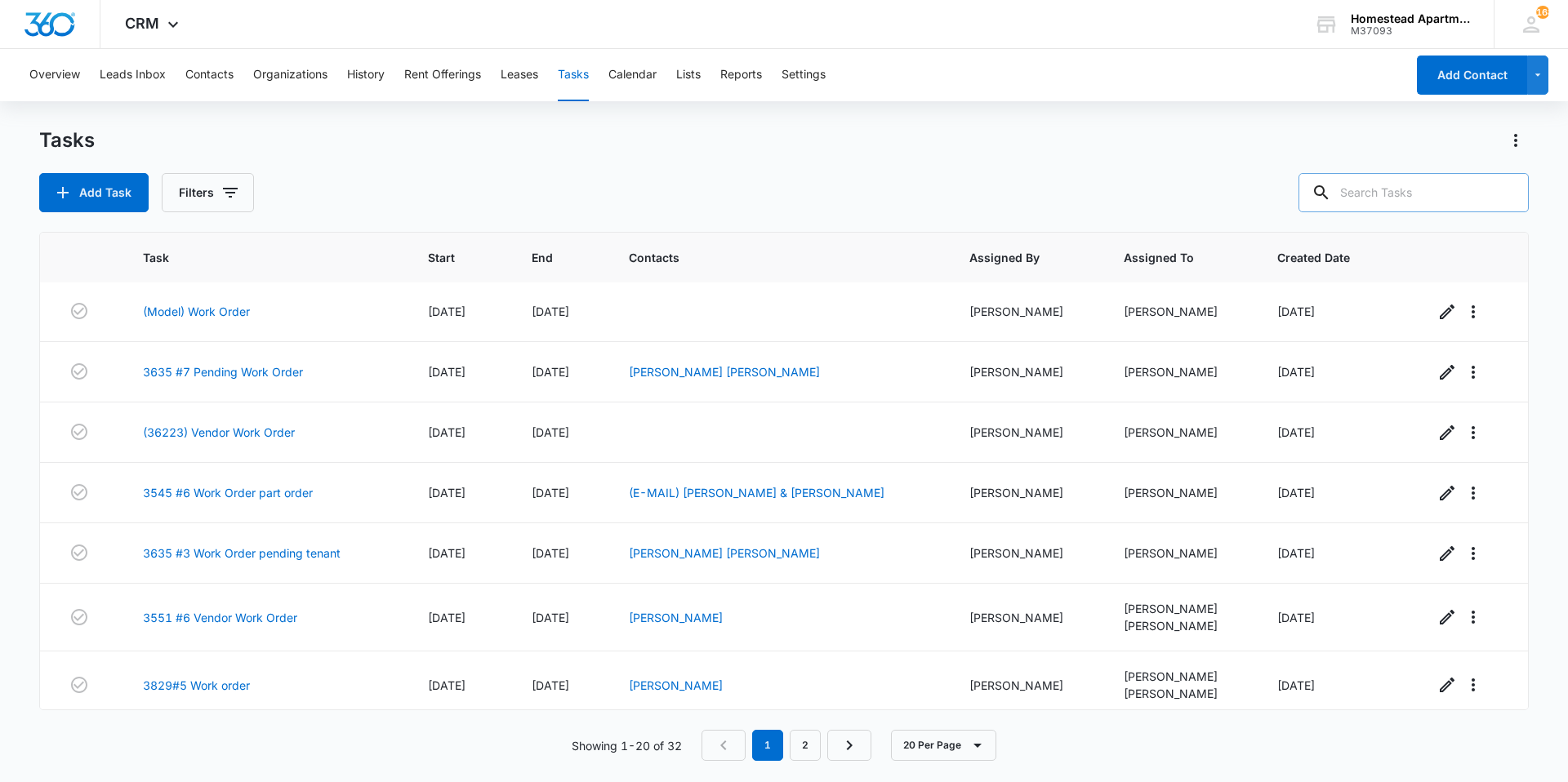
scroll to position [0, 0]
click at [810, 747] on link "2" at bounding box center [805, 745] width 31 height 31
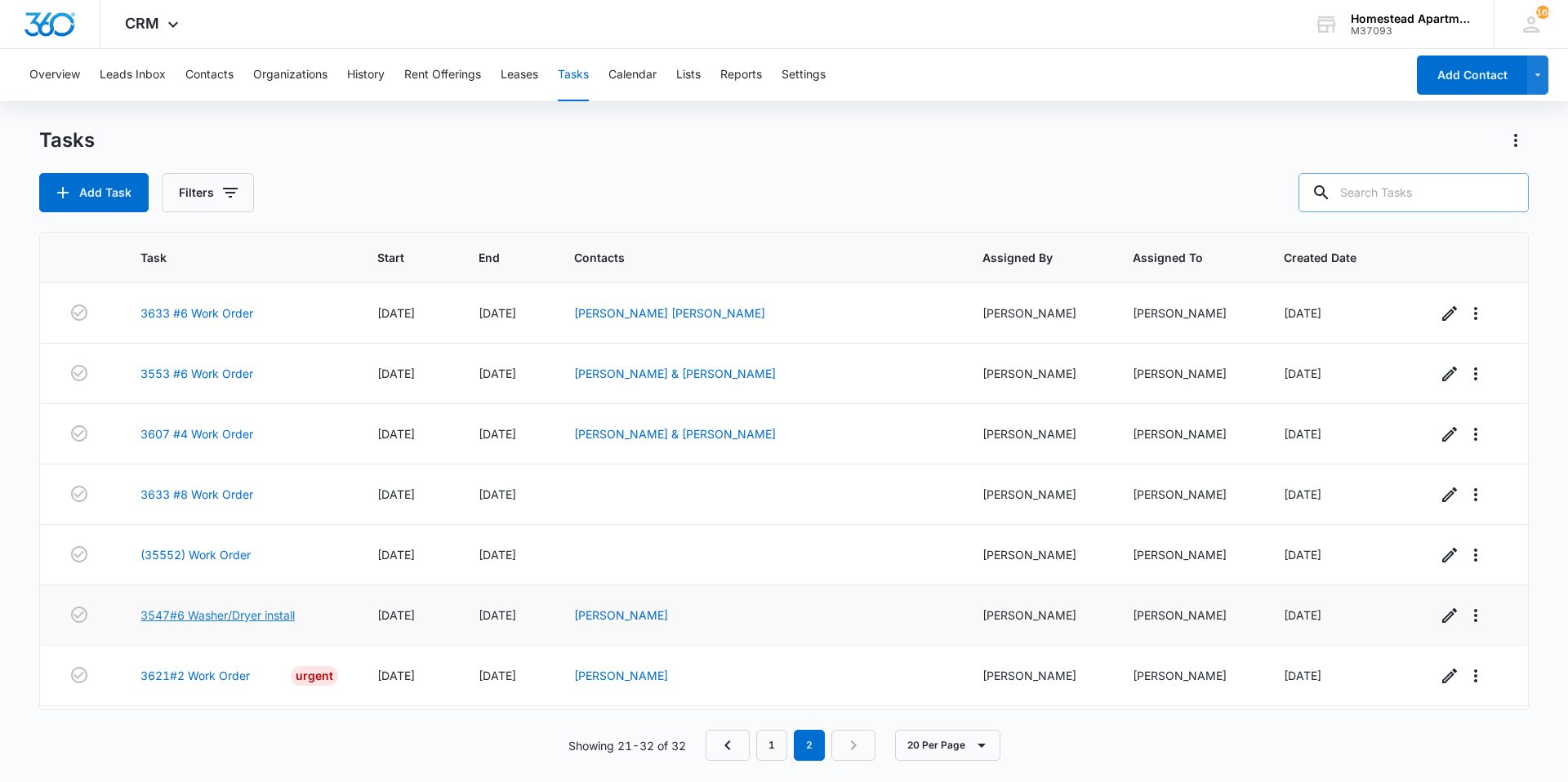
click at [254, 615] on link "3547#6 Washer/Dryer install" at bounding box center [218, 615] width 155 height 17
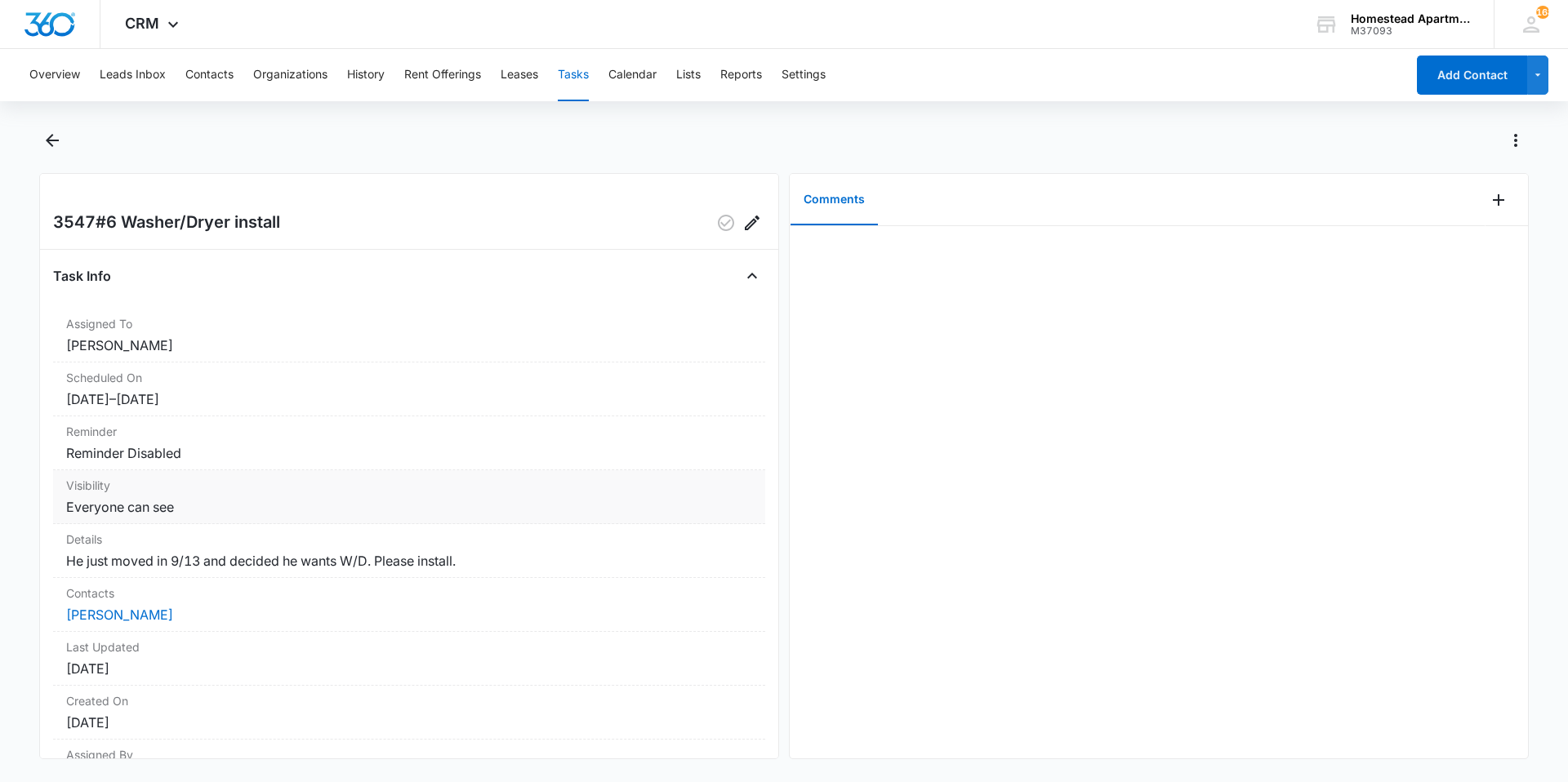
click at [512, 513] on dd "Everyone can see" at bounding box center [409, 507] width 686 height 20
click at [749, 222] on icon "Edit" at bounding box center [751, 223] width 20 height 20
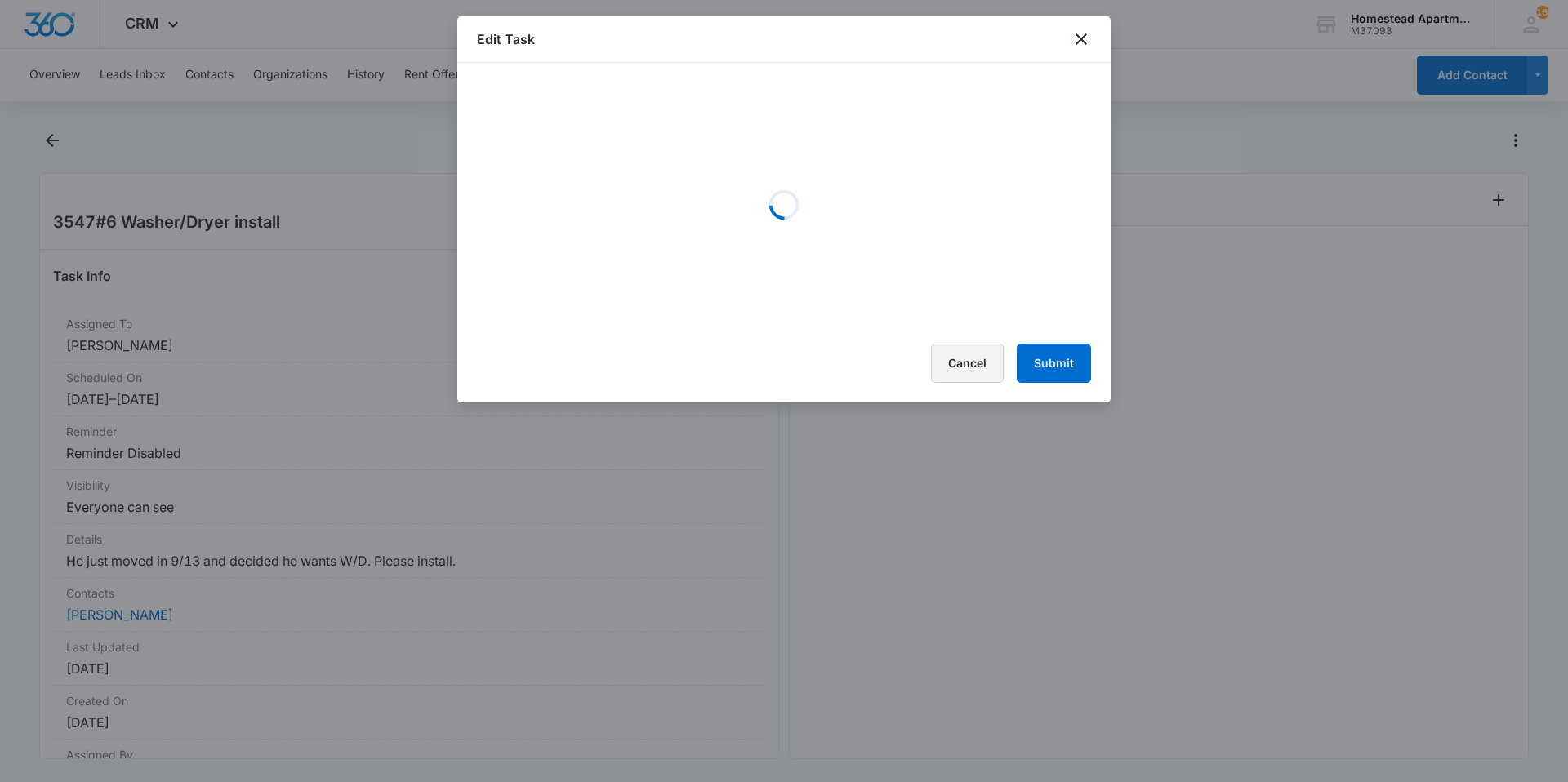
click at [981, 358] on div "Edit Task Loading Cancel Submit" at bounding box center [783, 210] width 653 height 386
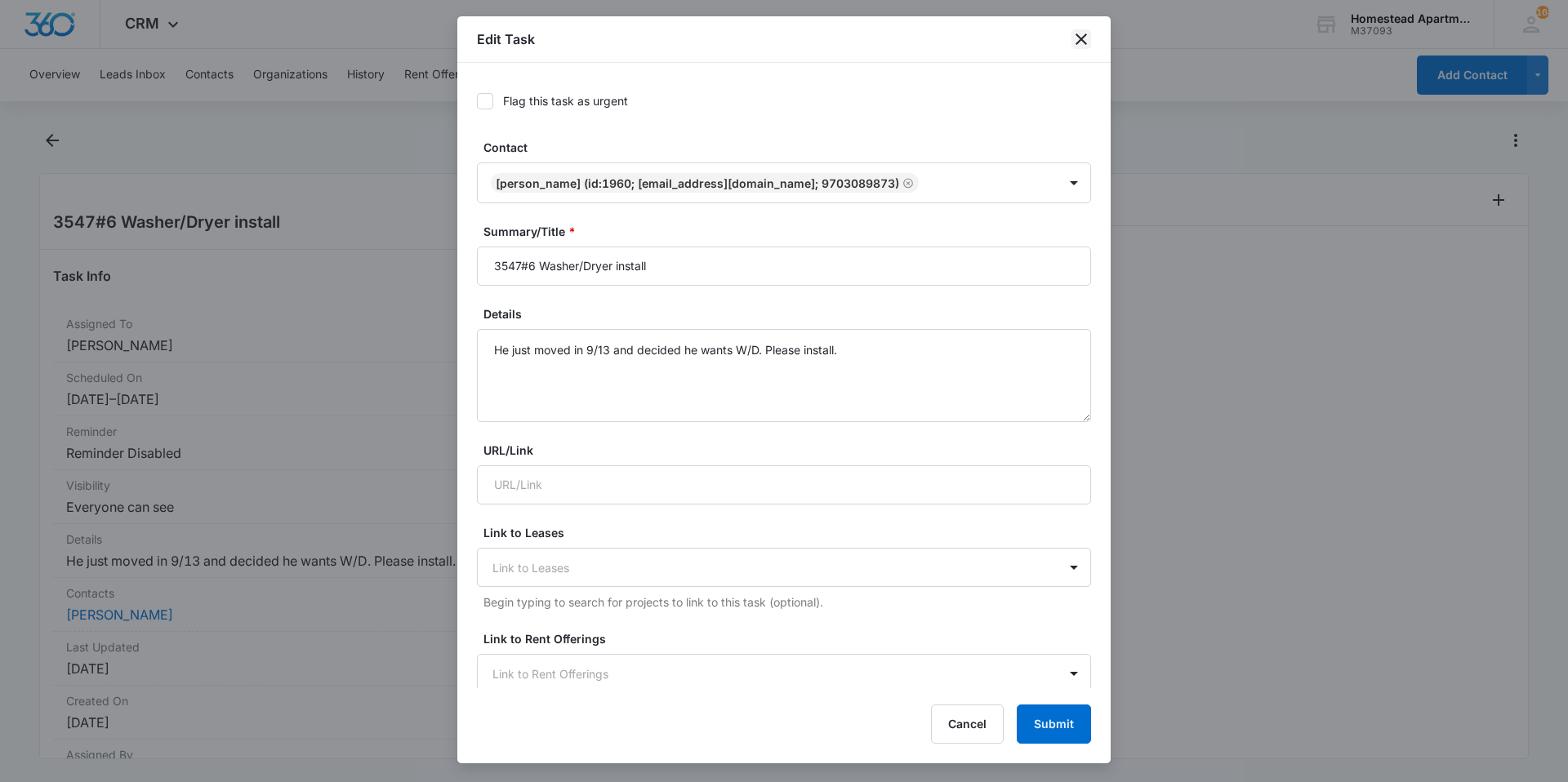
click at [1086, 35] on icon "close" at bounding box center [1081, 39] width 20 height 20
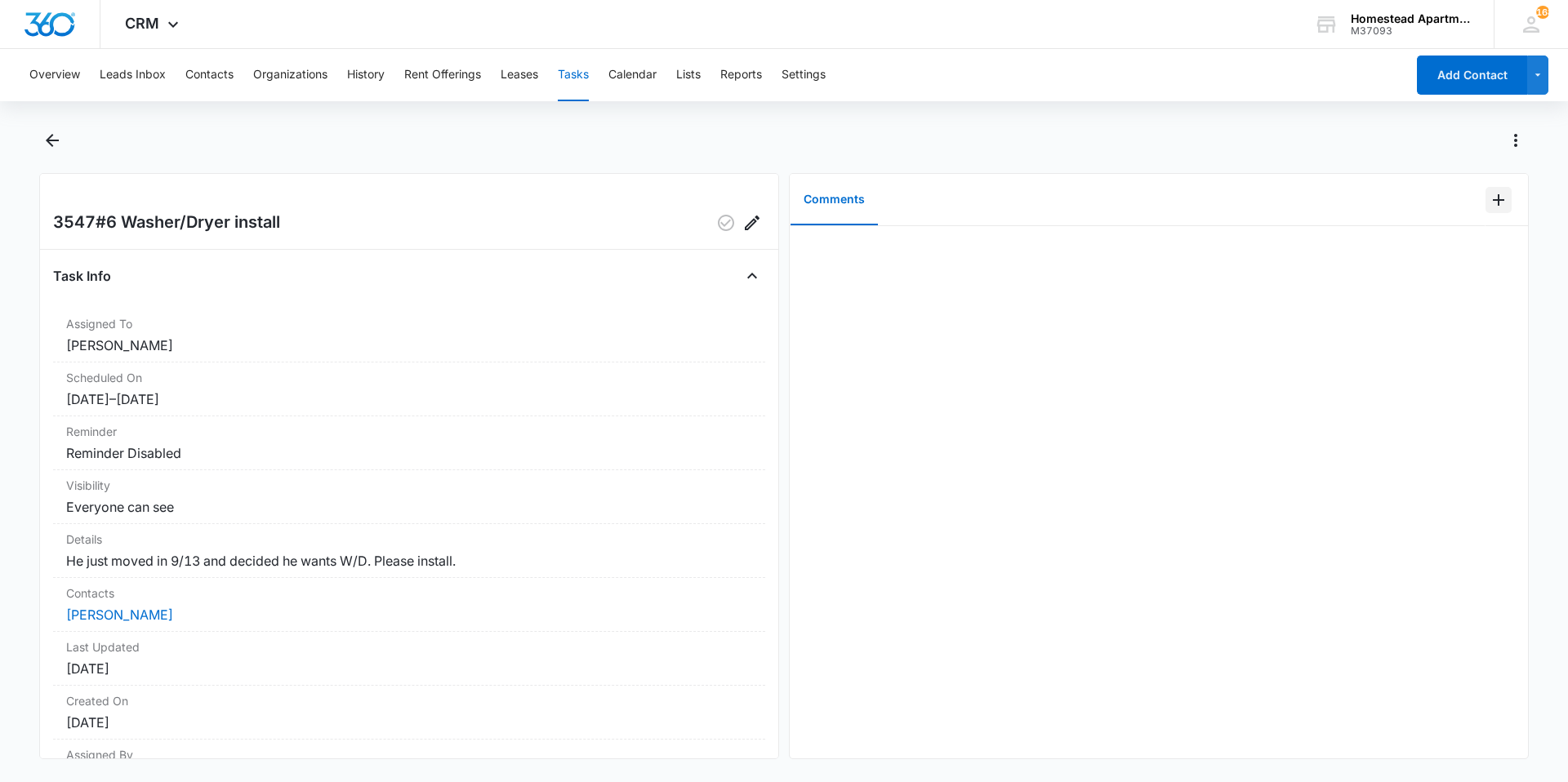
click at [1485, 199] on button "Add Comment" at bounding box center [1498, 200] width 27 height 27
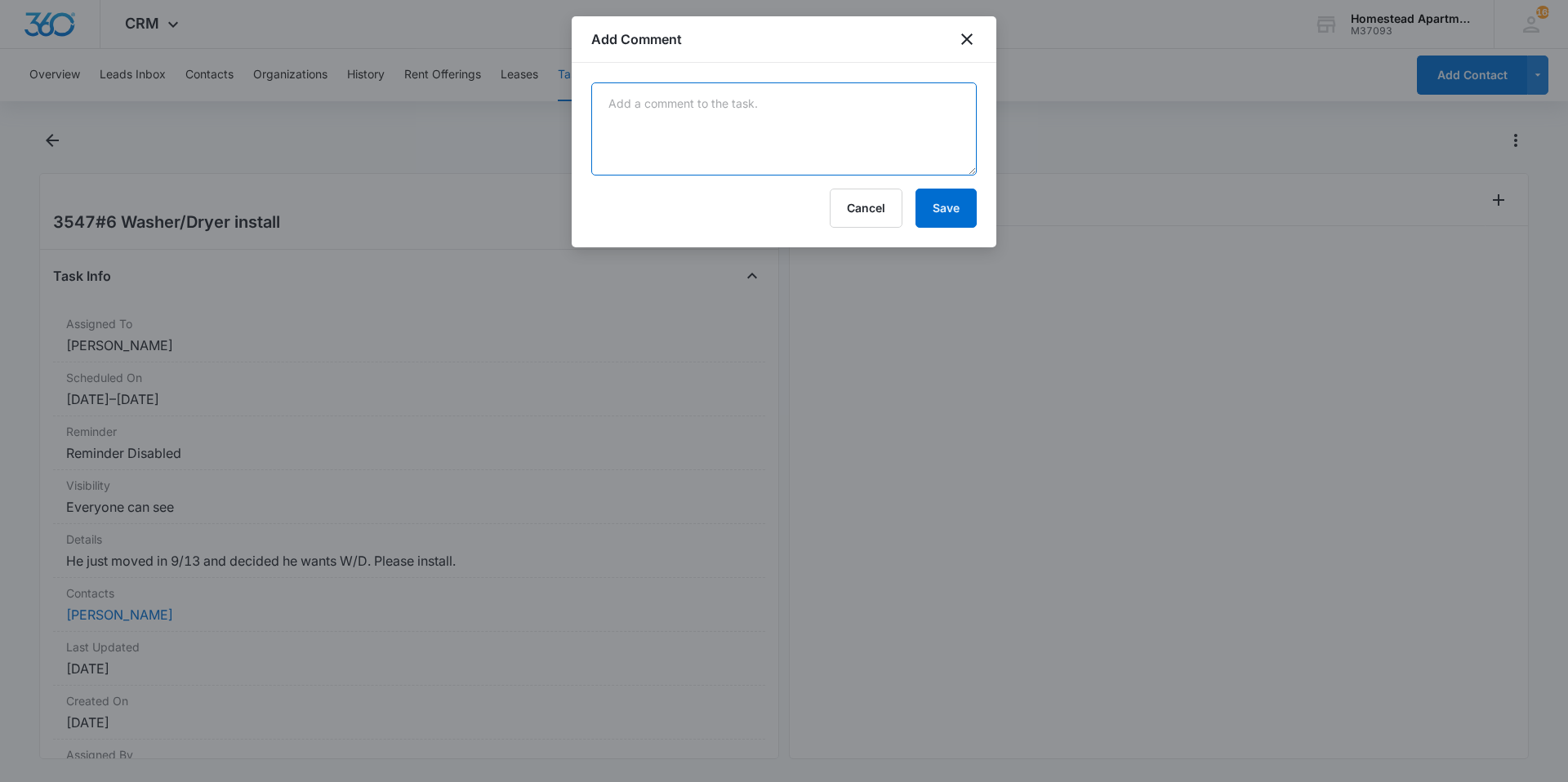
click at [750, 129] on textarea at bounding box center [783, 129] width 385 height 93
type textarea "9/15 - Changed his mind & bought himself a W/D from FB Marketplace."
click at [947, 214] on button "Save" at bounding box center [946, 208] width 61 height 39
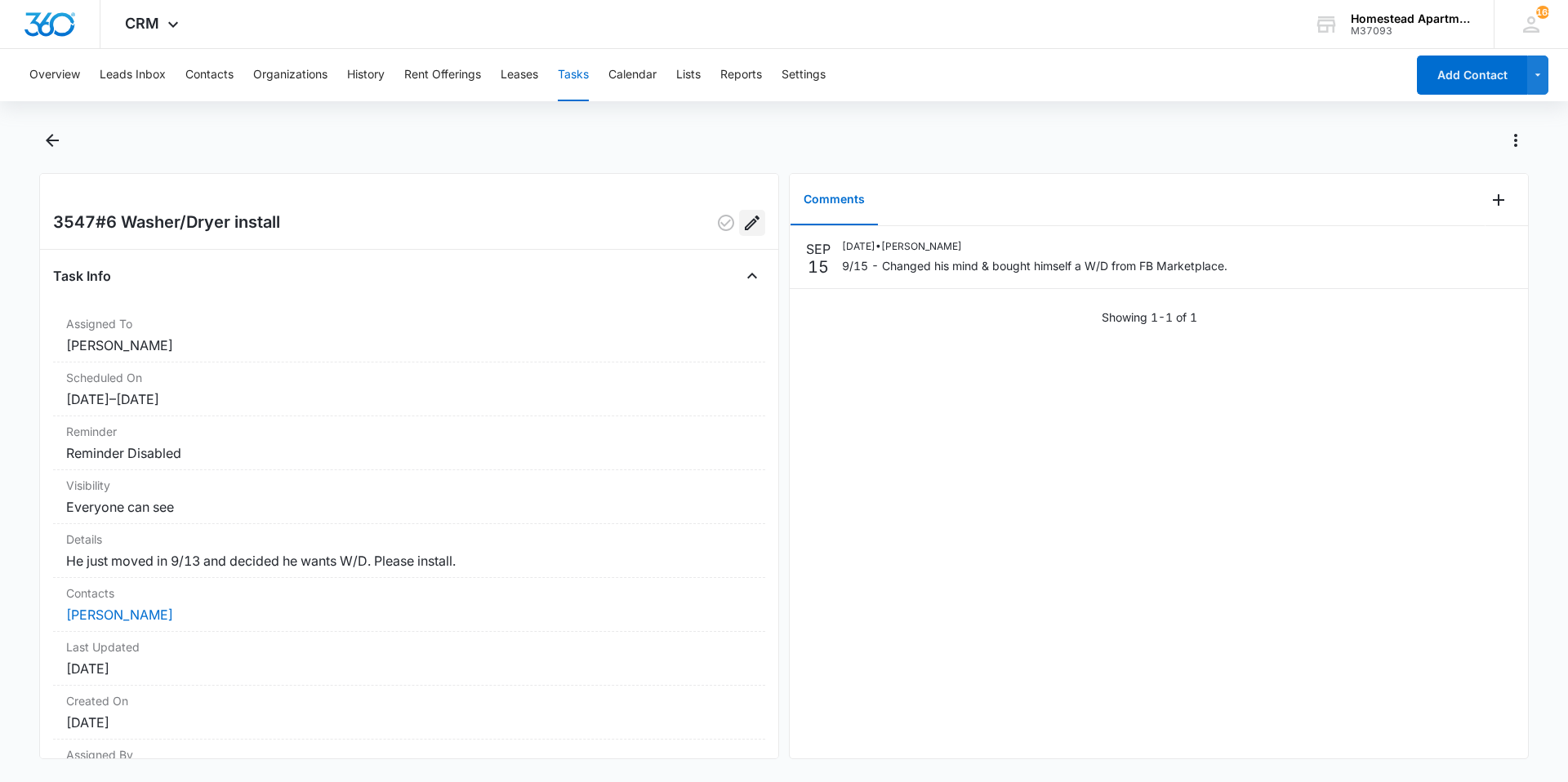
click at [745, 224] on icon "Edit" at bounding box center [751, 223] width 15 height 15
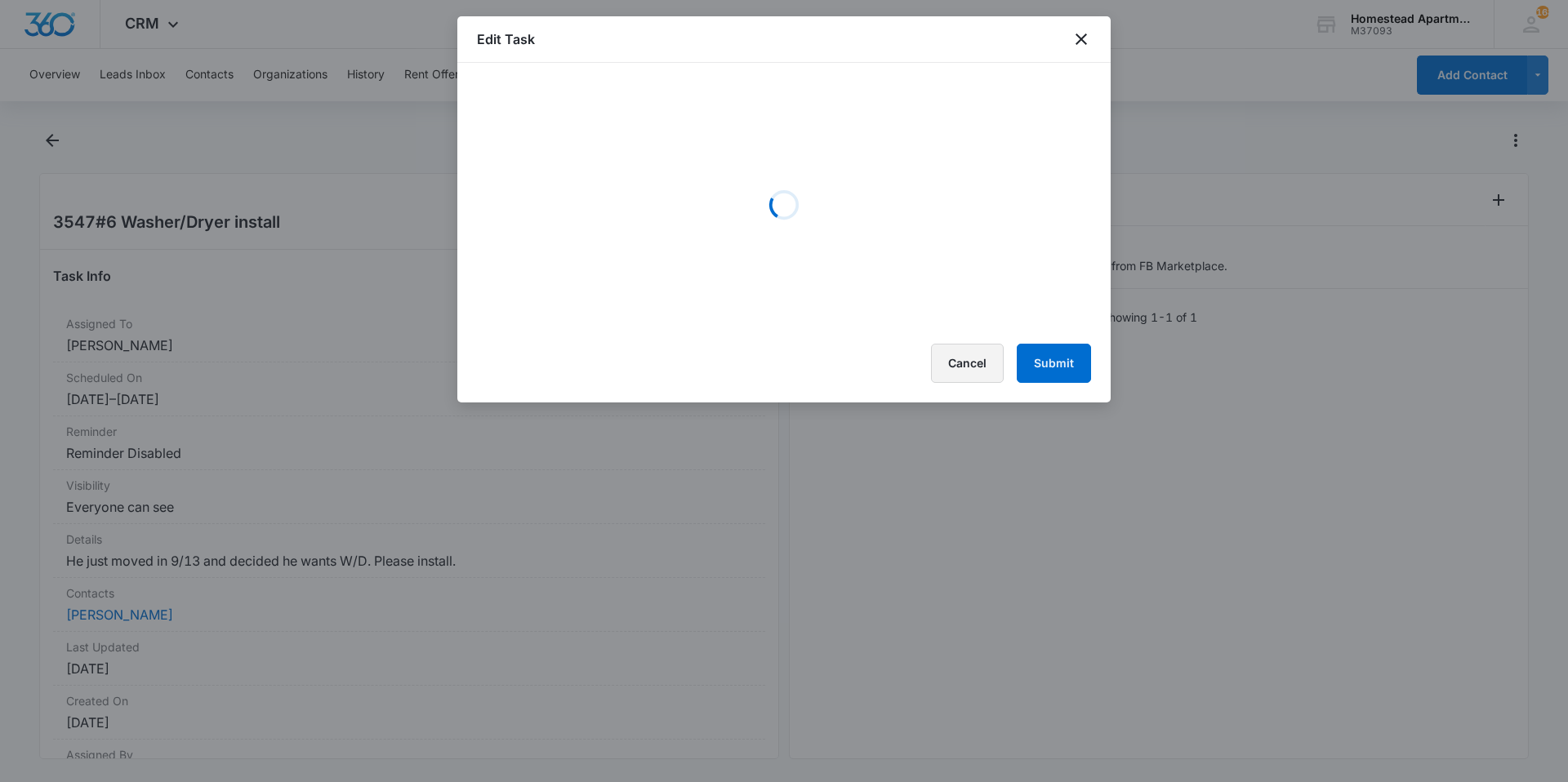
click at [980, 360] on button "Cancel" at bounding box center [967, 363] width 73 height 39
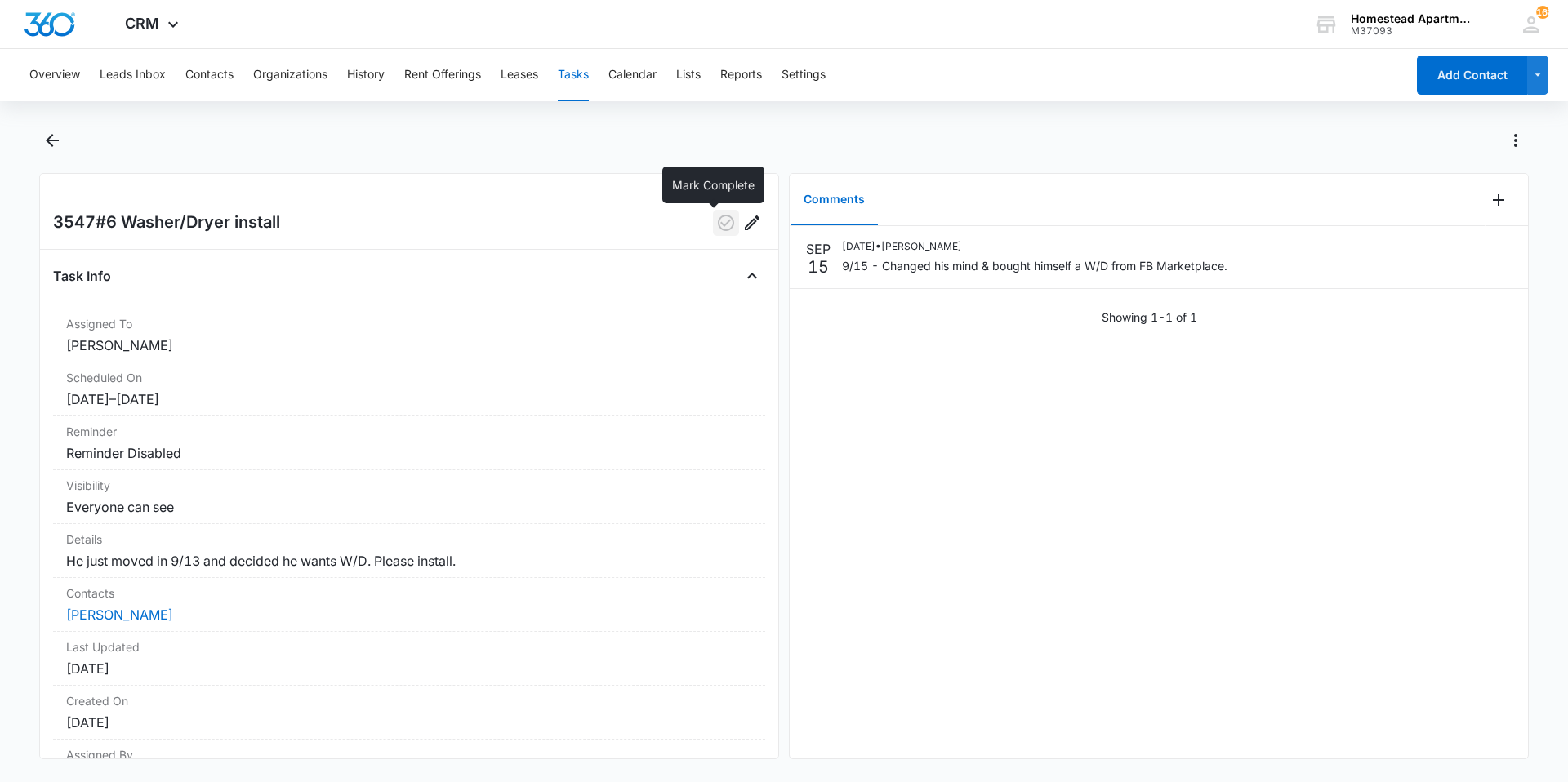
click at [716, 222] on icon "button" at bounding box center [726, 223] width 20 height 20
click at [50, 146] on icon "Back" at bounding box center [52, 141] width 20 height 20
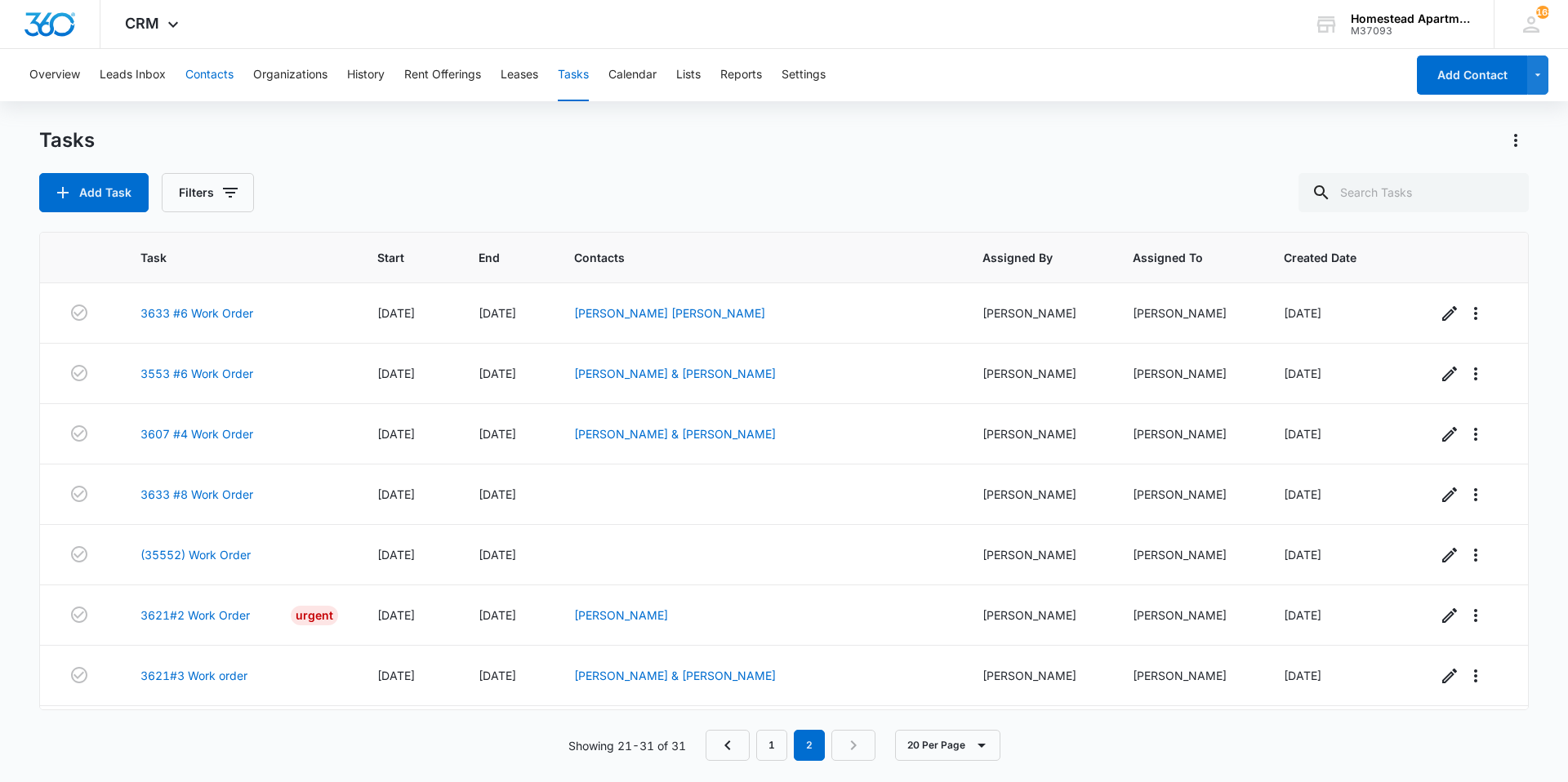
click at [217, 77] on button "Contacts" at bounding box center [209, 75] width 48 height 52
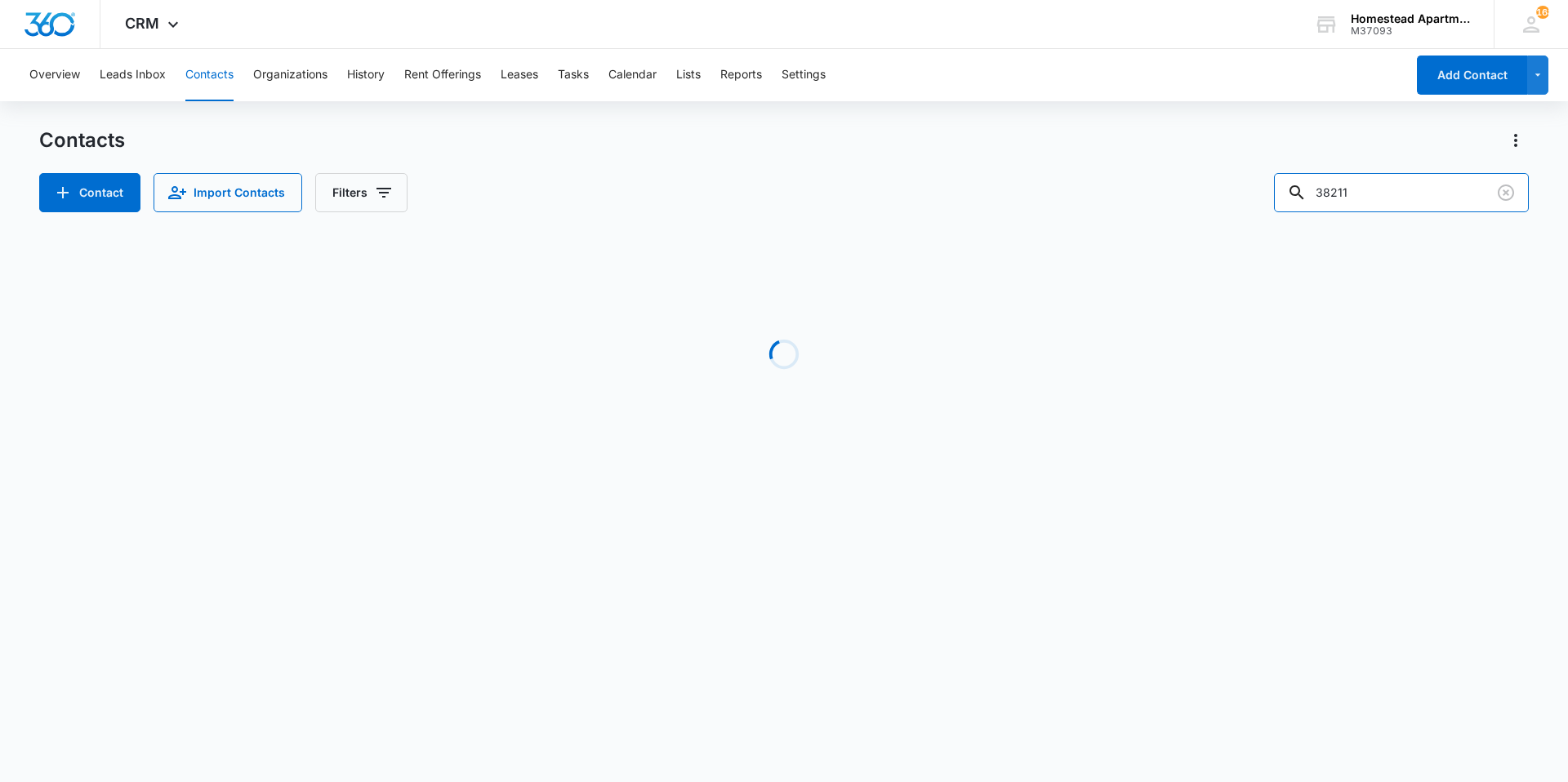
drag, startPoint x: 1375, startPoint y: 192, endPoint x: 1275, endPoint y: 193, distance: 100.0
click at [1275, 193] on div "Contact Import Contacts Filters 38211" at bounding box center [784, 193] width 1489 height 39
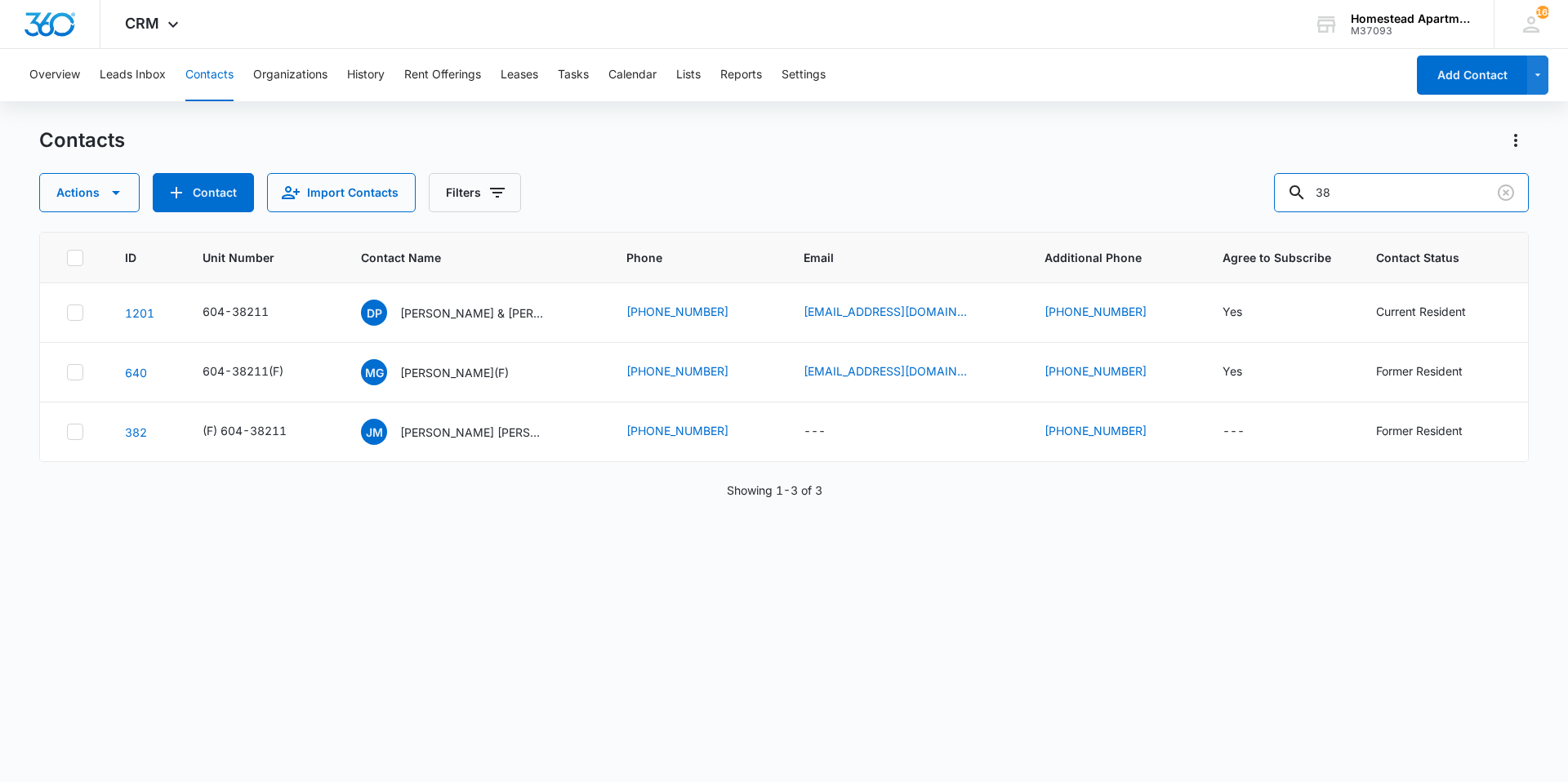
type input "3"
type input "38295"
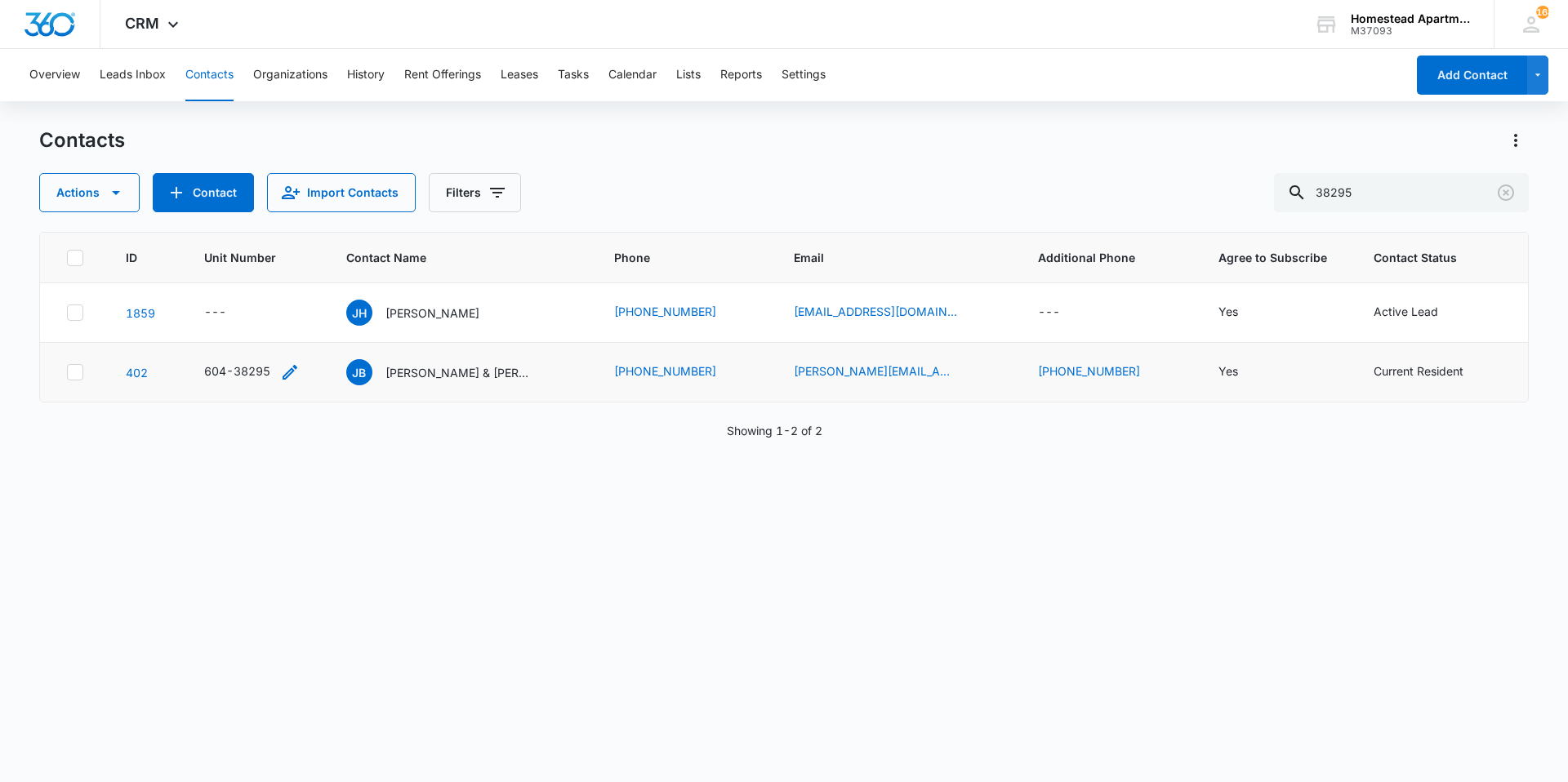
click at [287, 374] on icon "Unit Number - 604-38295 - Select to Edit Field" at bounding box center [290, 372] width 20 height 20
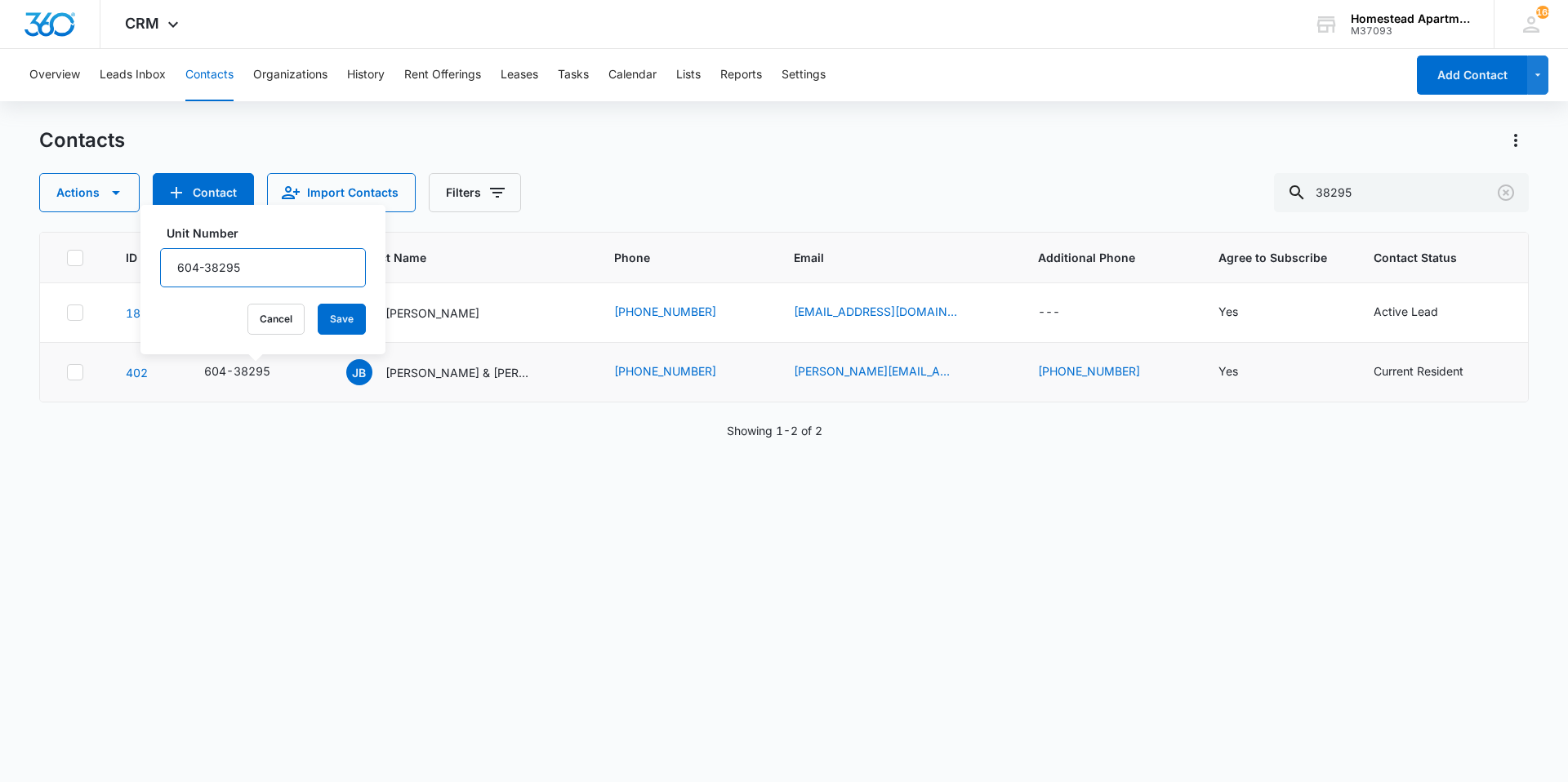
drag, startPoint x: 179, startPoint y: 264, endPoint x: 166, endPoint y: 260, distance: 13.6
click at [179, 265] on input "604-38295" at bounding box center [262, 268] width 206 height 39
type input "(F) 604-38295"
click at [317, 322] on button "Save" at bounding box center [341, 318] width 48 height 31
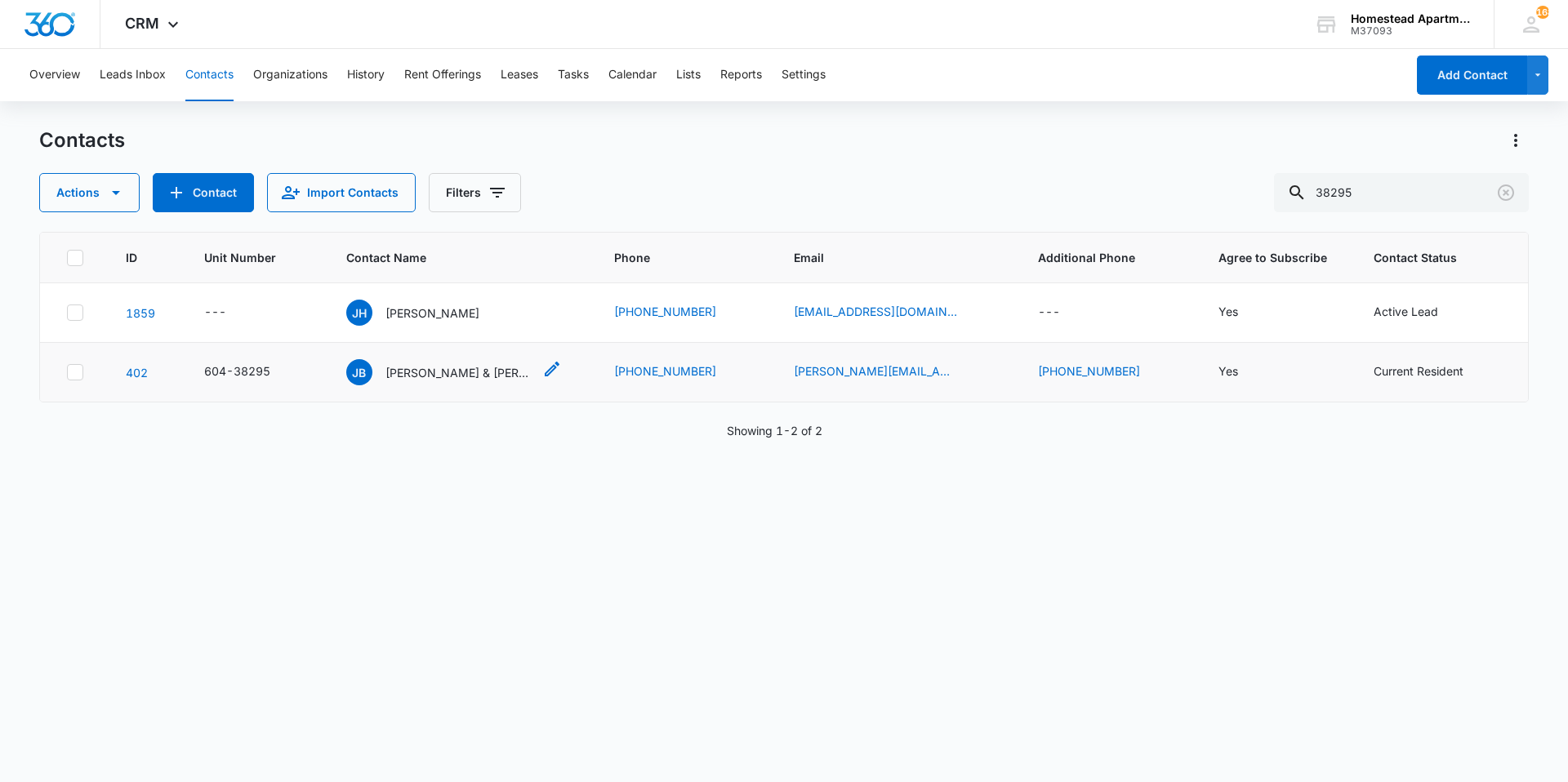
click at [560, 373] on icon "Contact Name - Jonathan Byars & Ashley Byars - Select to Edit Field" at bounding box center [552, 369] width 20 height 20
click at [569, 373] on icon "Contact Name - Jonathan Byars & Ashley Byars - Select to Edit Field" at bounding box center [566, 369] width 20 height 20
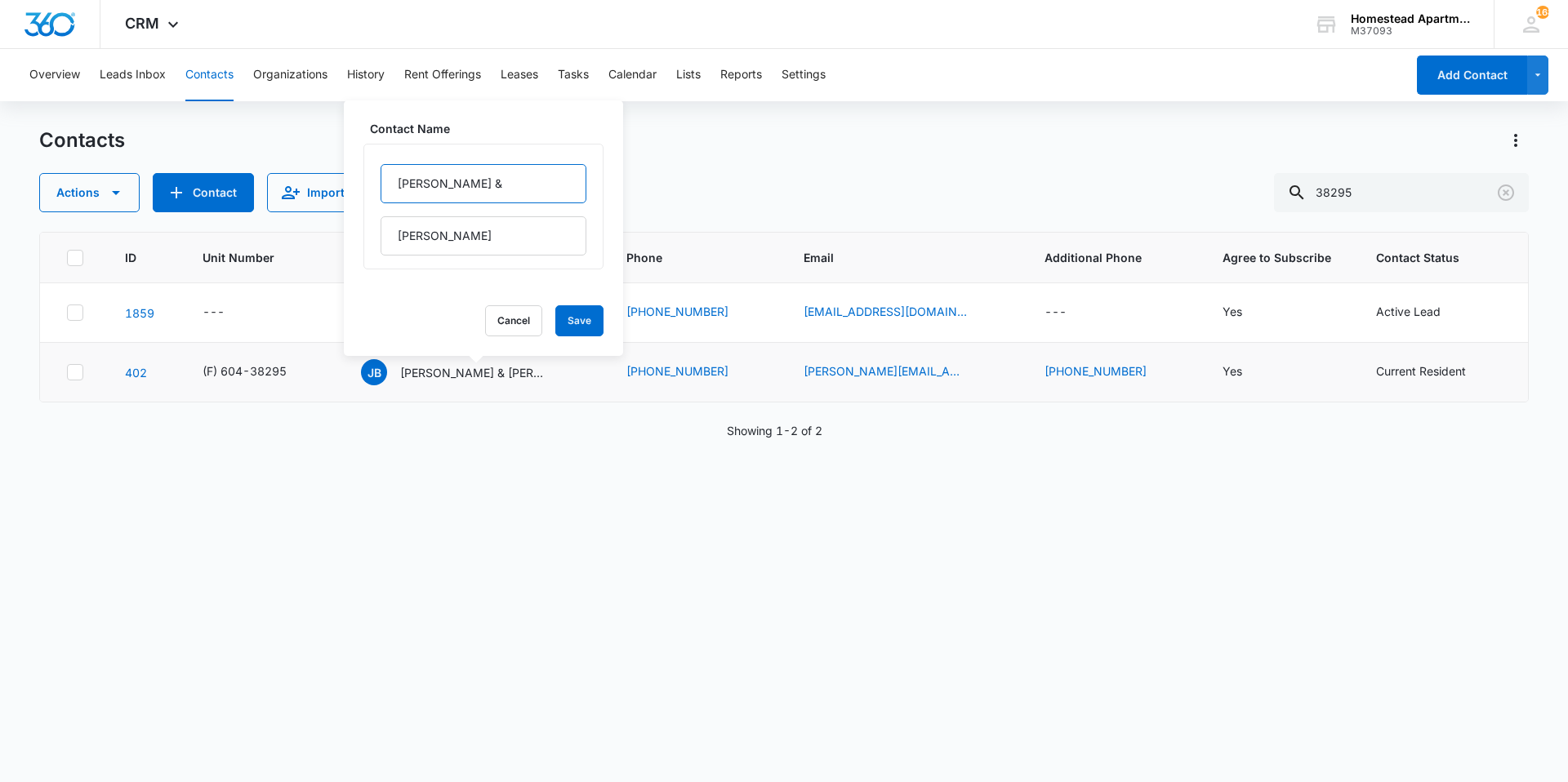
click at [391, 182] on input "Jonathan Byars &" at bounding box center [483, 184] width 206 height 39
paste input "(F)"
type input "(F) Jonathan Byars &"
click at [555, 309] on button "Save" at bounding box center [579, 320] width 48 height 31
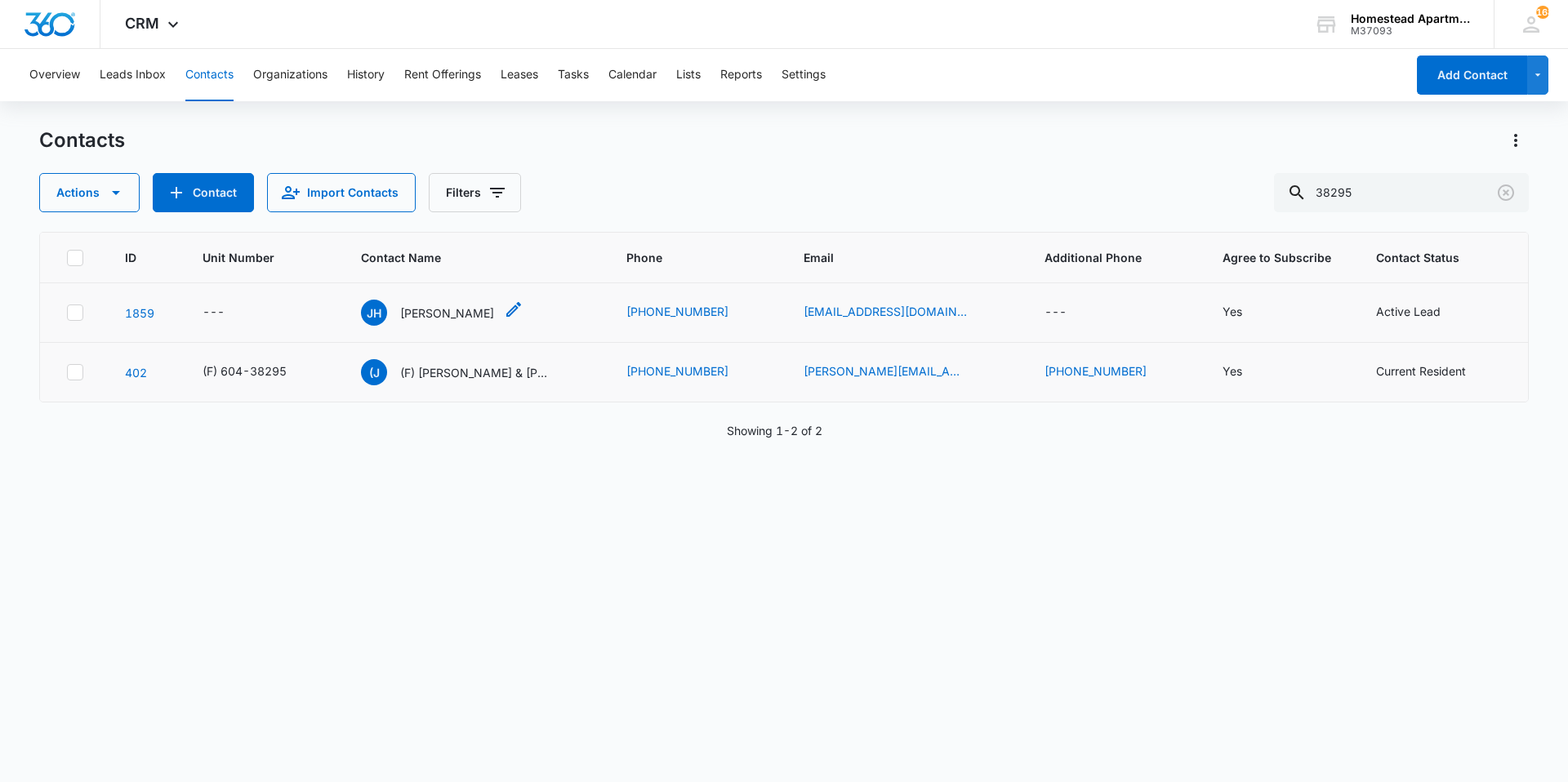
click at [440, 312] on p "[PERSON_NAME]" at bounding box center [446, 312] width 94 height 17
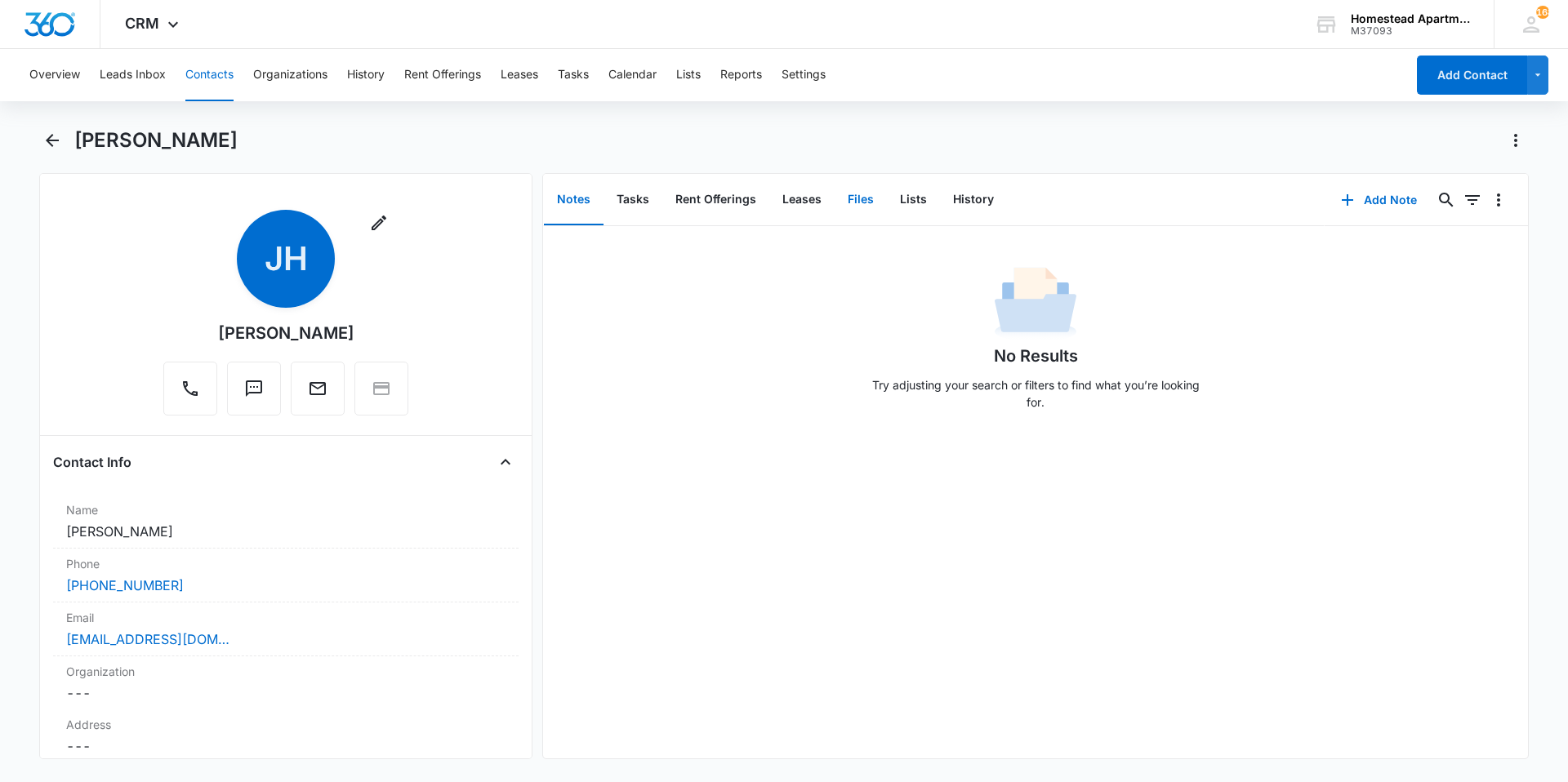
click at [862, 210] on button "Files" at bounding box center [860, 199] width 52 height 50
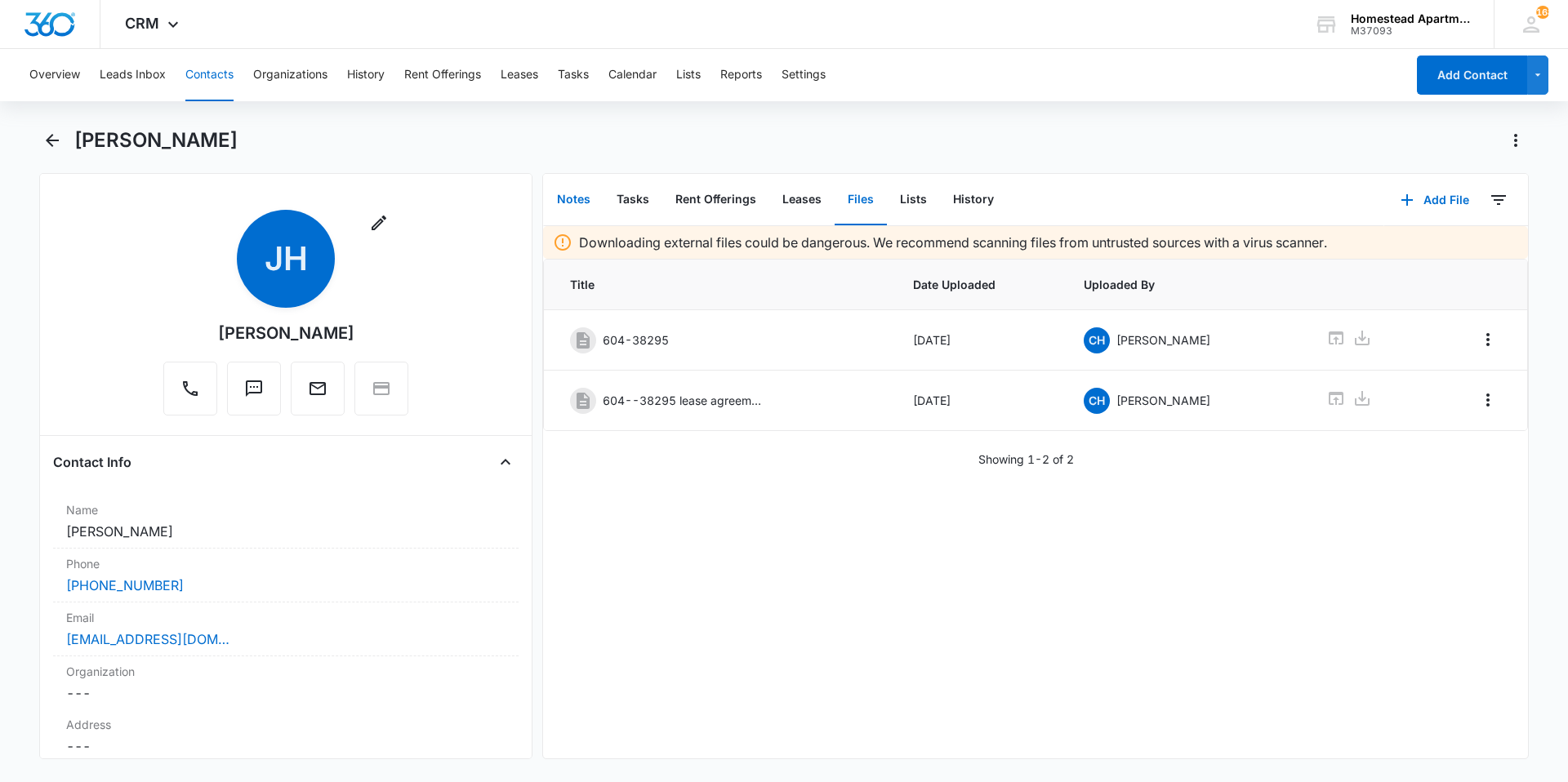
click at [581, 205] on button "Notes" at bounding box center [573, 199] width 60 height 50
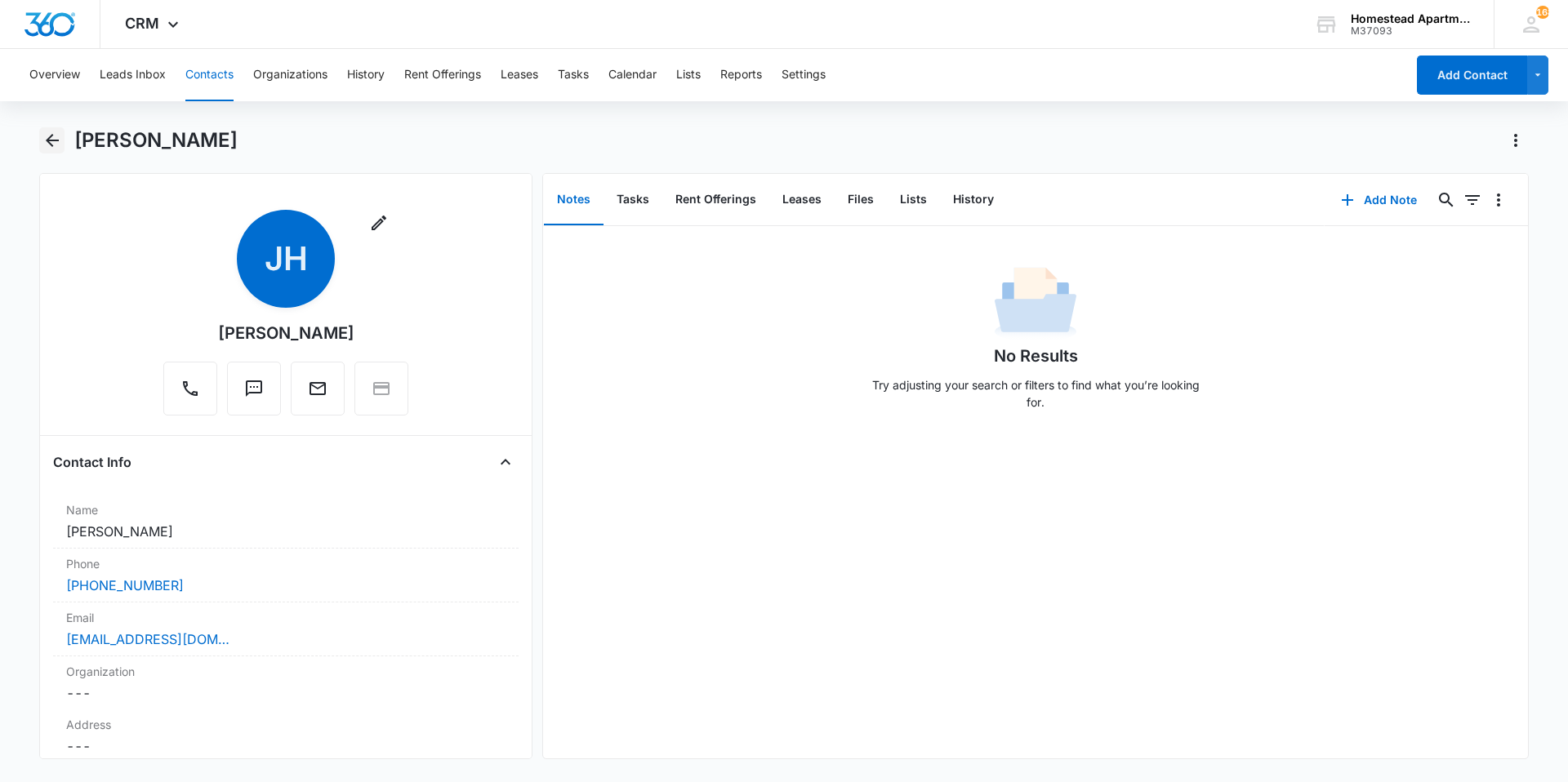
click at [59, 139] on icon "Back" at bounding box center [52, 141] width 20 height 20
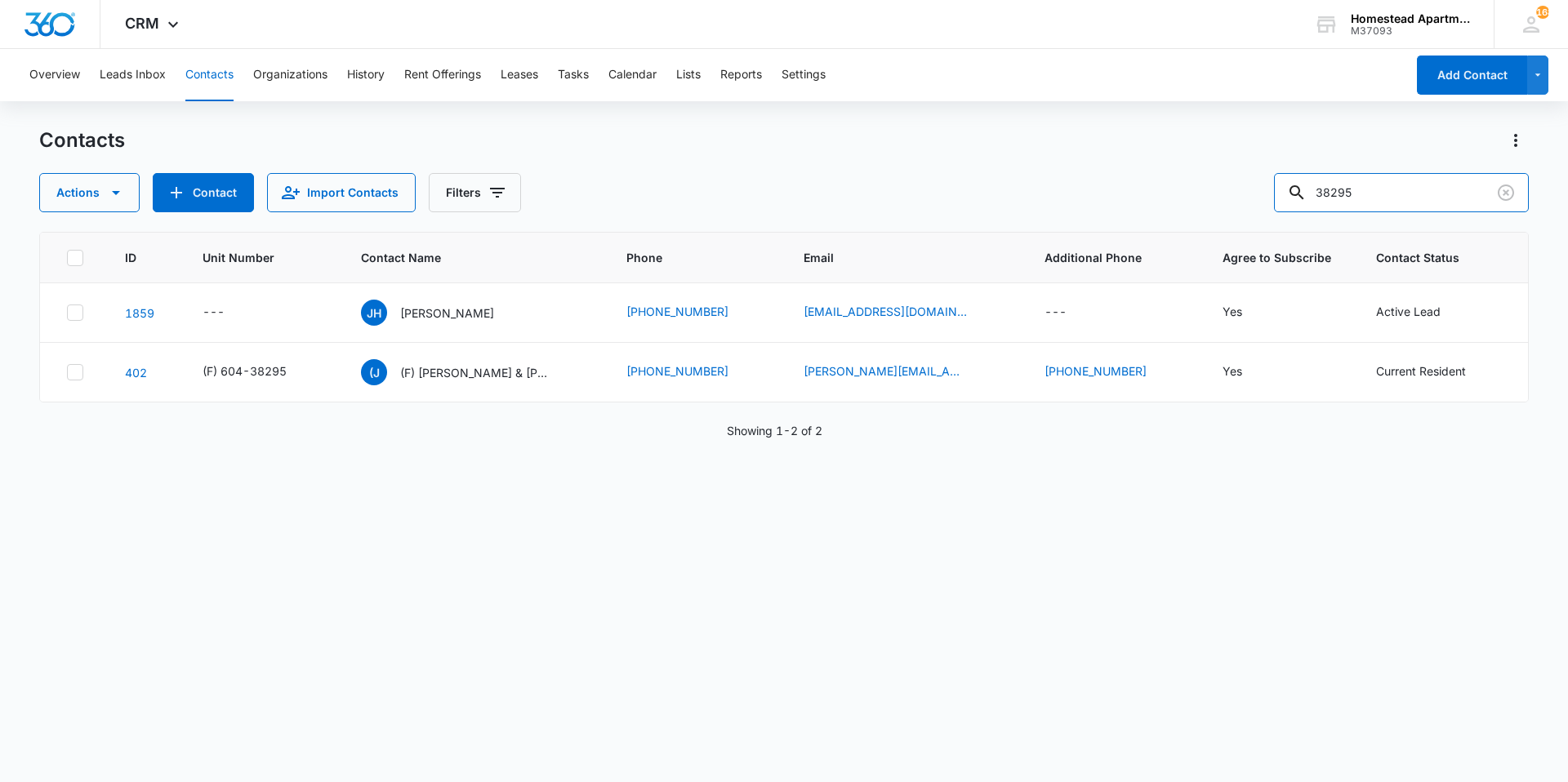
drag, startPoint x: 1408, startPoint y: 182, endPoint x: 1286, endPoint y: 179, distance: 122.0
click at [1286, 179] on div "Actions Contact Import Contacts Filters 38295" at bounding box center [784, 193] width 1489 height 39
type input "hornback"
